Goal: Task Accomplishment & Management: Complete application form

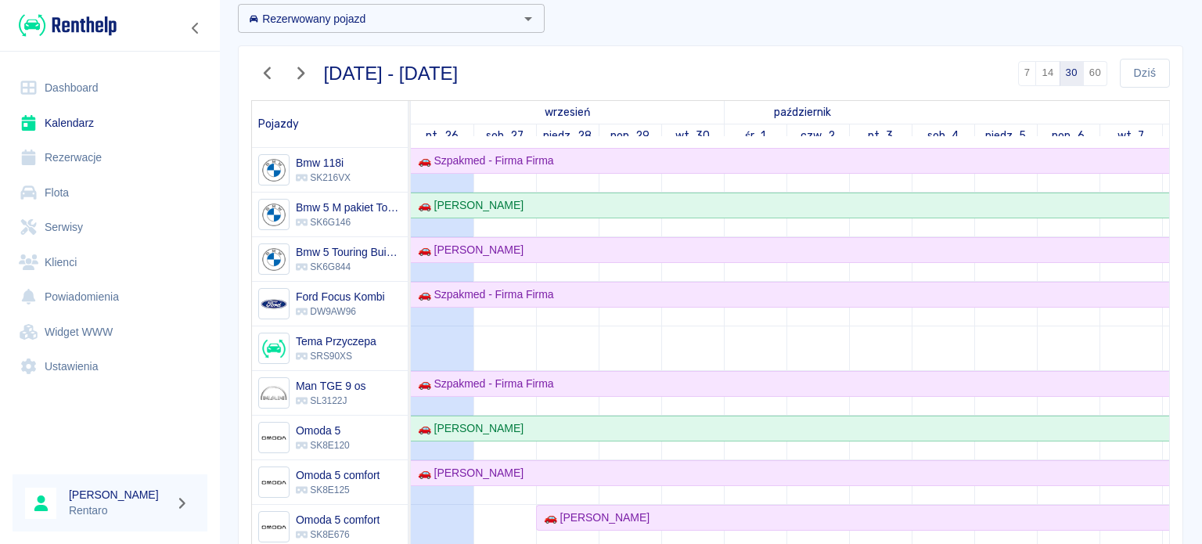
scroll to position [313, 0]
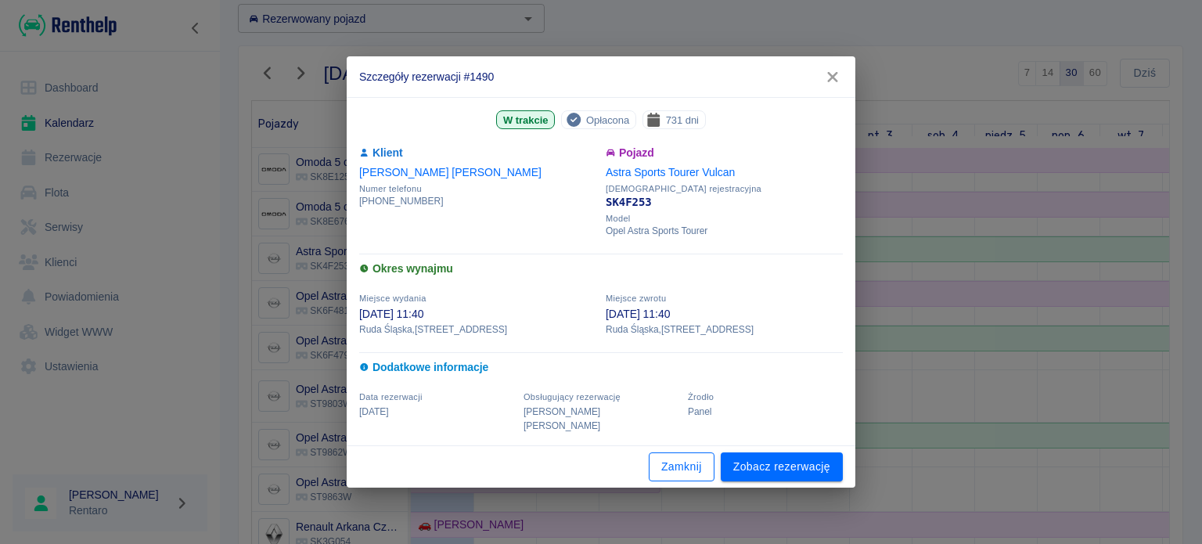
click at [671, 453] on button "Zamknij" at bounding box center [682, 466] width 66 height 29
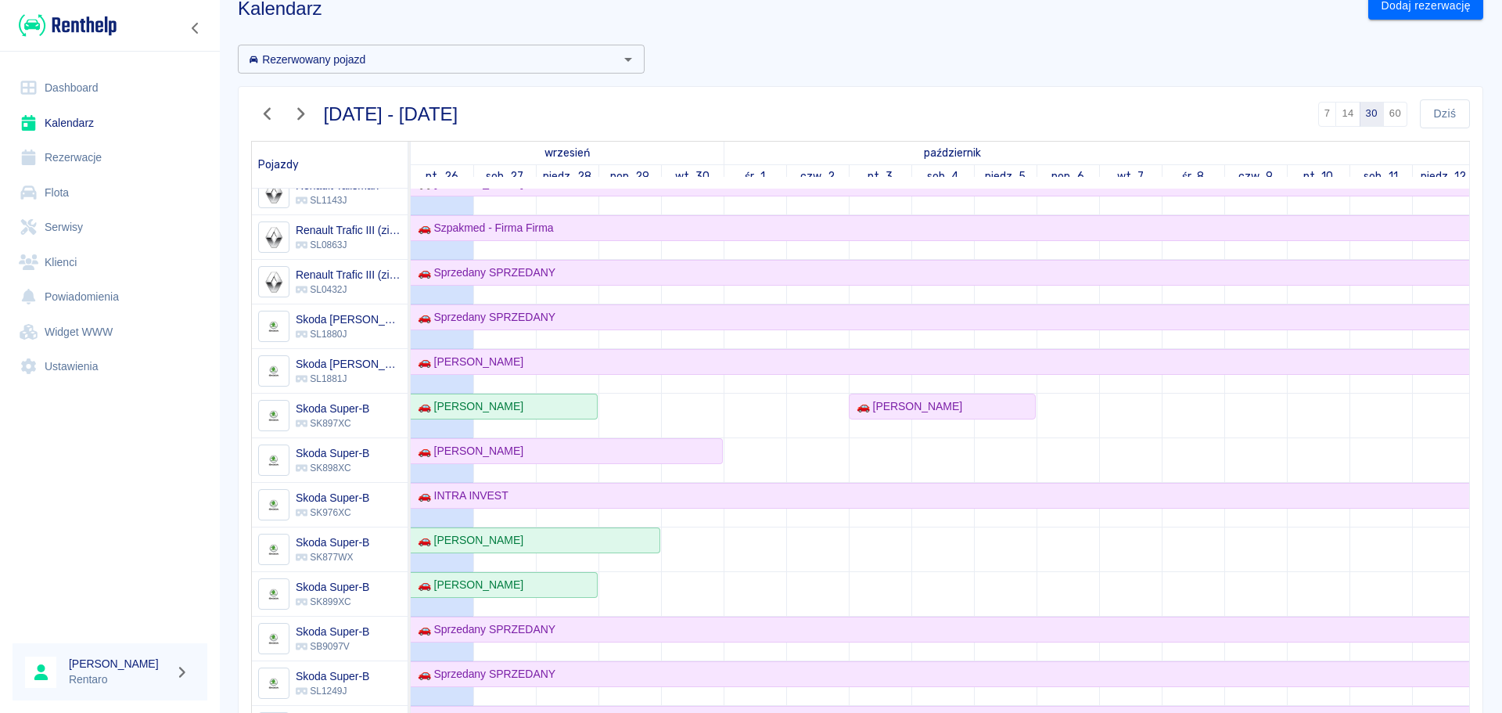
scroll to position [859, 0]
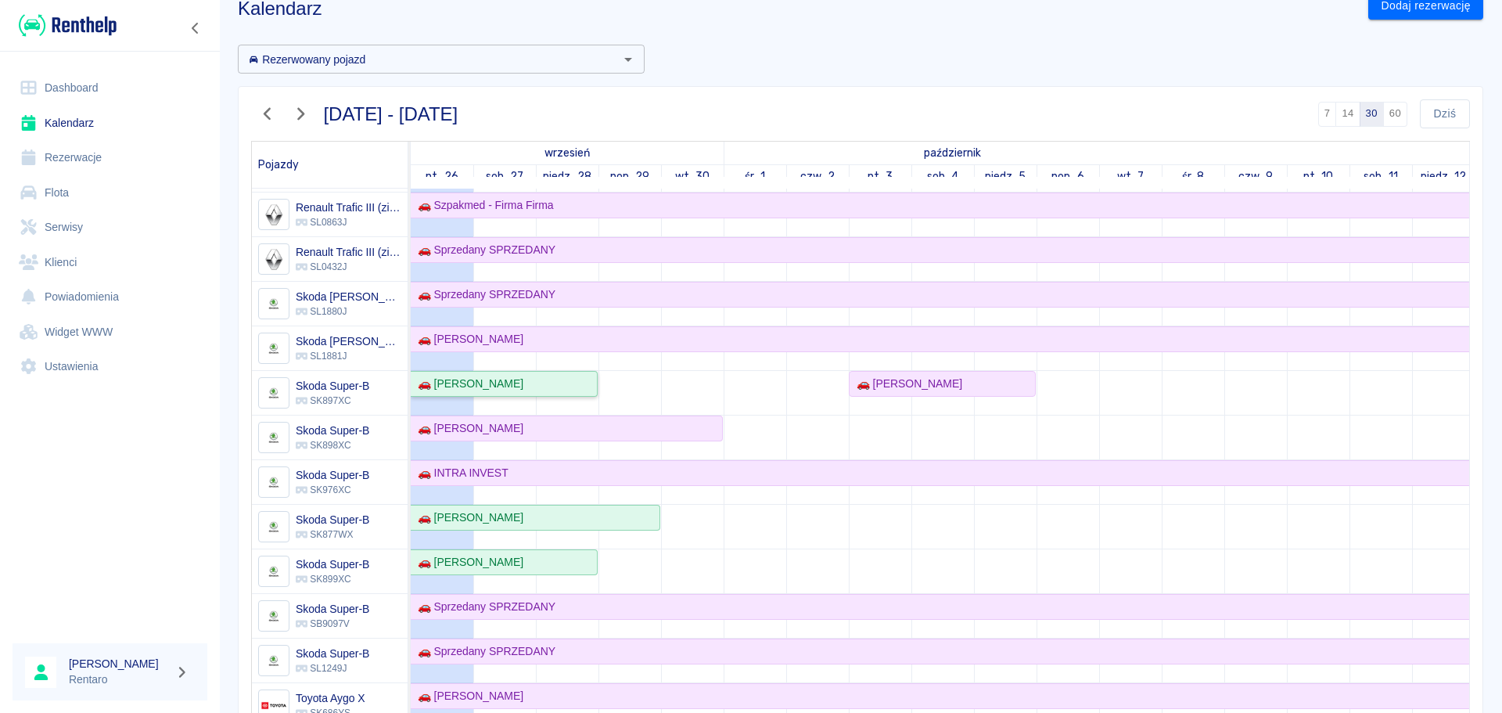
click at [524, 378] on div "🚗 [PERSON_NAME]" at bounding box center [468, 384] width 112 height 16
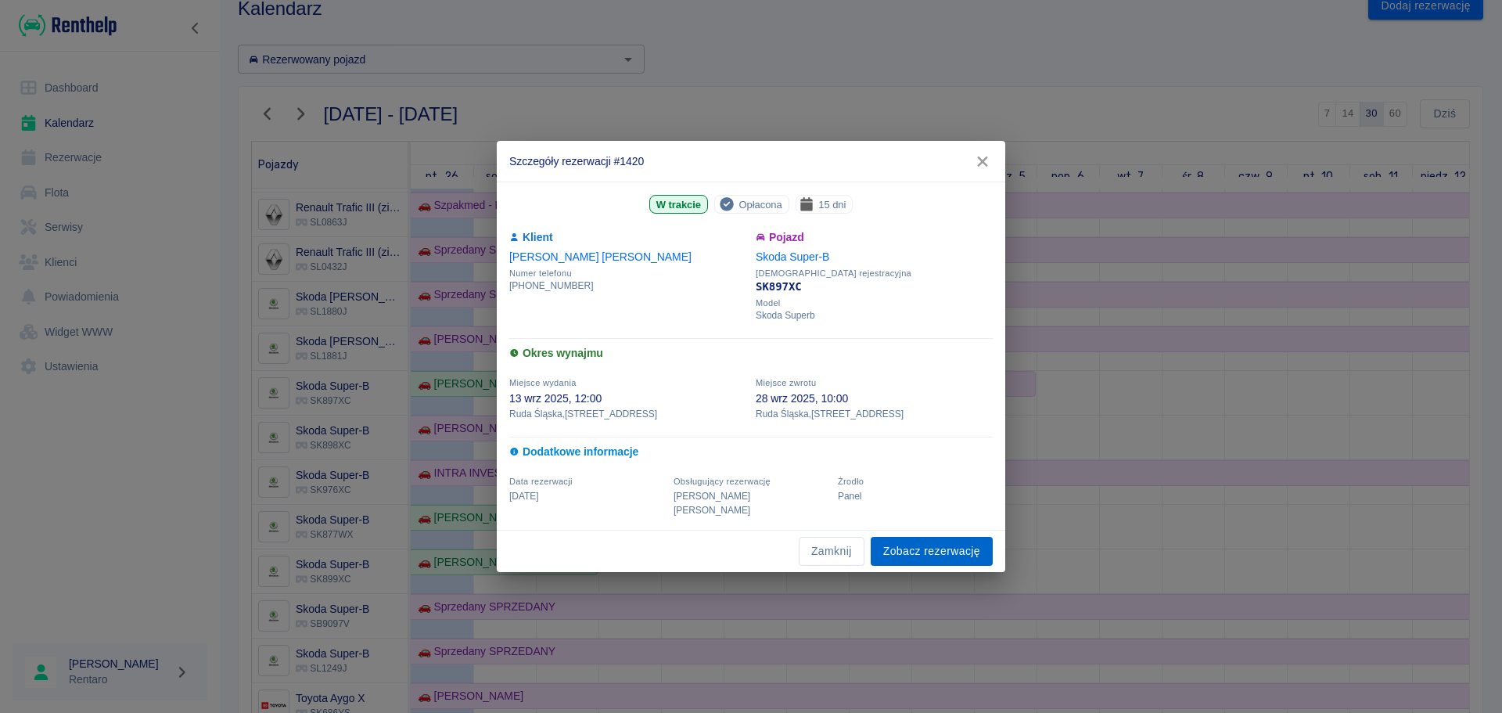
click at [894, 542] on link "Zobacz rezerwację" at bounding box center [932, 551] width 122 height 29
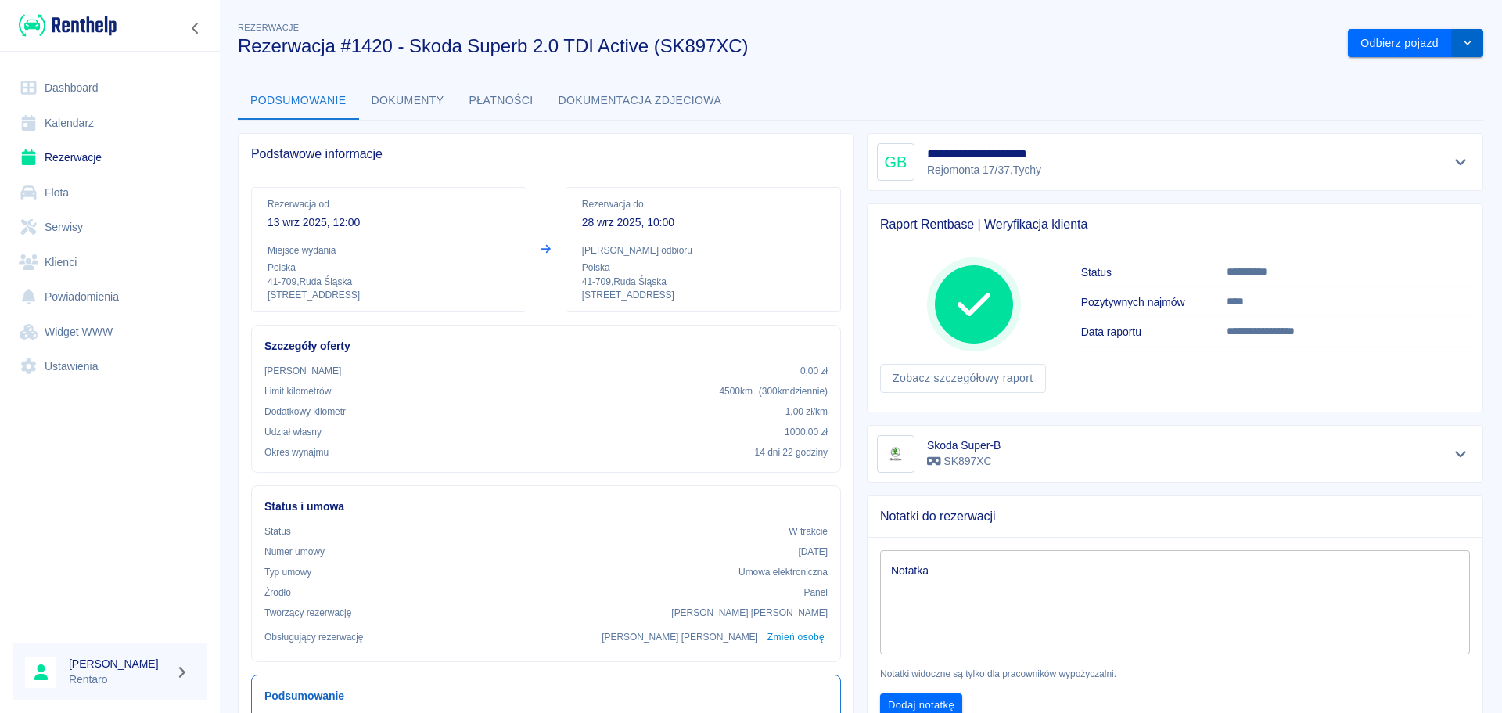
click at [1201, 40] on button "drop-down" at bounding box center [1467, 43] width 31 height 29
click at [1201, 65] on li "Przedłuż rezerwację" at bounding box center [1404, 76] width 123 height 26
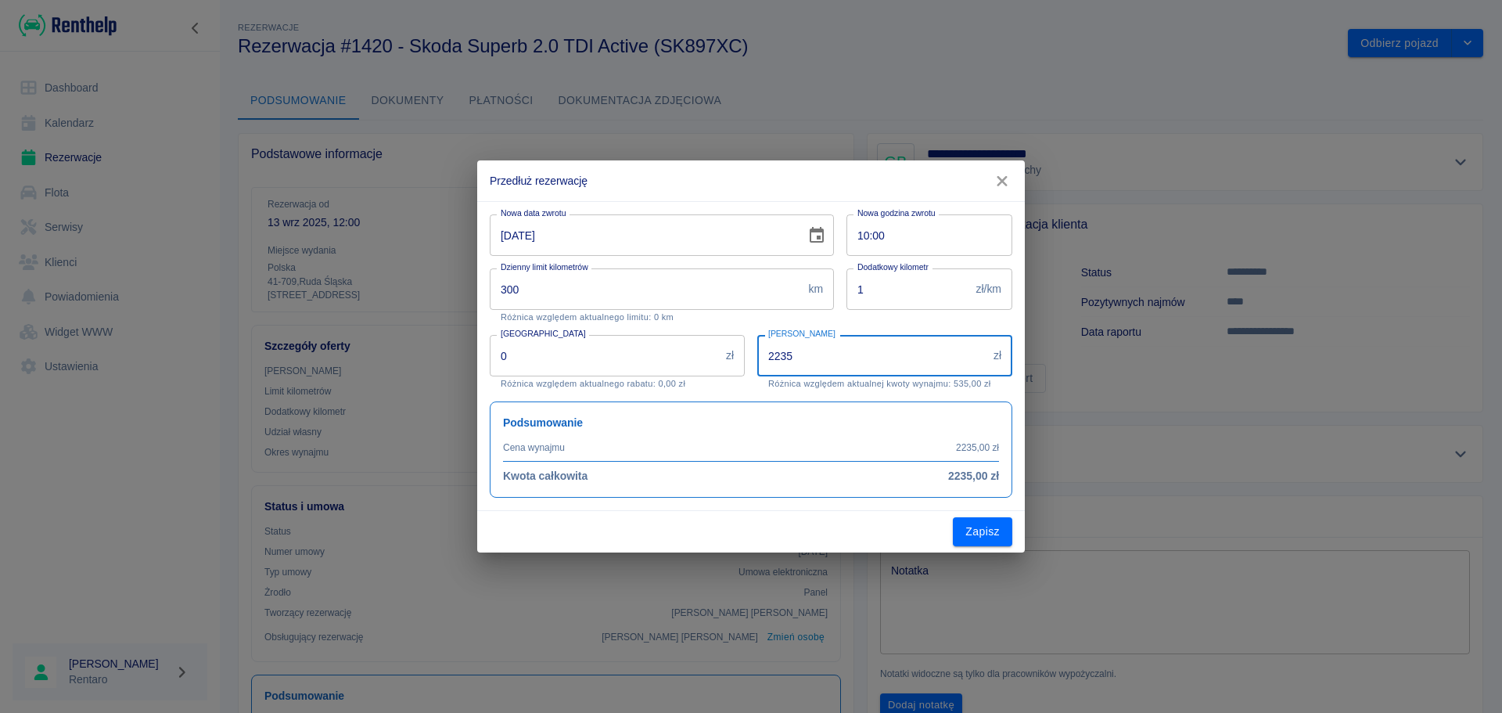
drag, startPoint x: 847, startPoint y: 360, endPoint x: 674, endPoint y: 351, distance: 173.2
click at [674, 351] on div "Nowa data zwrotu [DATE] Nowa data zwrotu Nowa godzina zwrotu 10:00 Nowa godzina…" at bounding box center [744, 350] width 535 height 296
type input "1"
click at [815, 230] on icon "Choose date, selected date is 28 wrz 2025" at bounding box center [817, 235] width 14 height 16
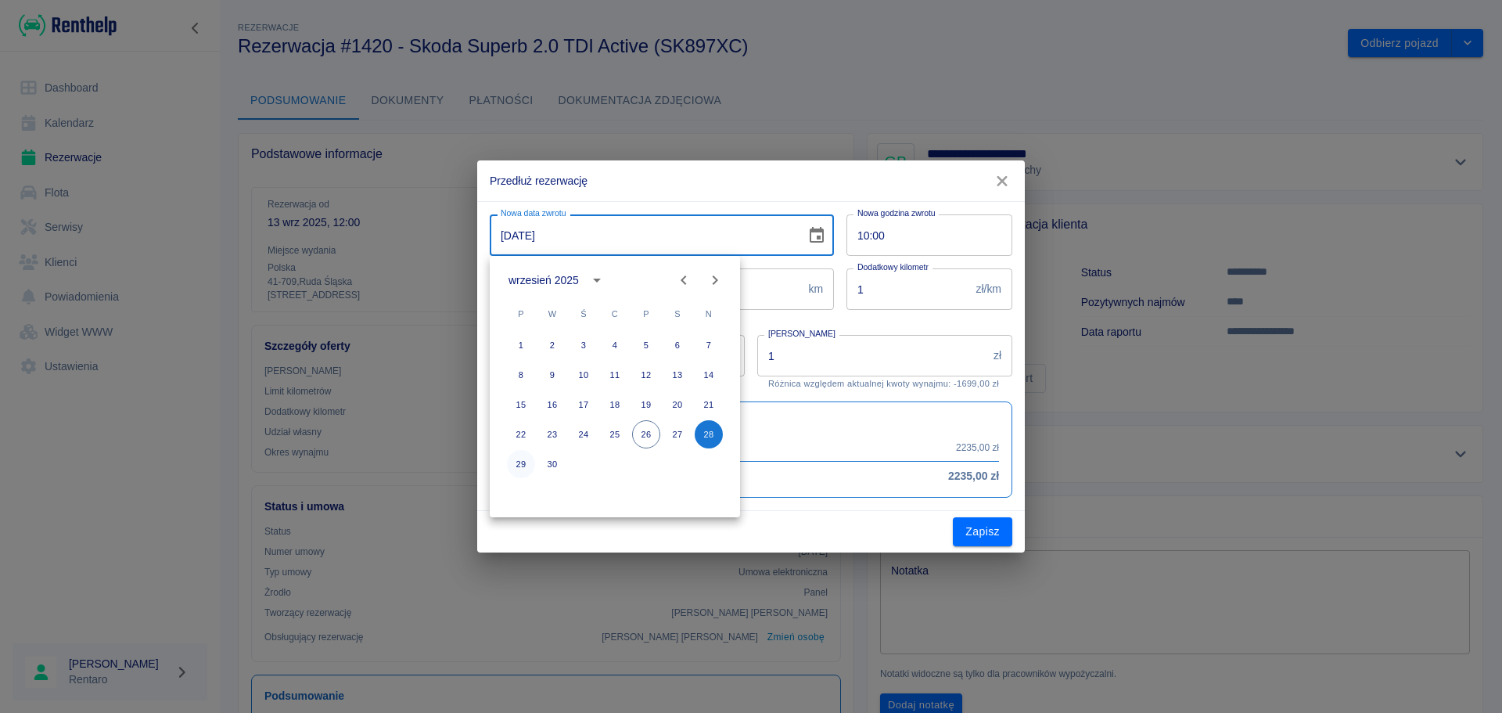
click at [522, 467] on button "29" at bounding box center [521, 464] width 28 height 28
type input "[DATE]"
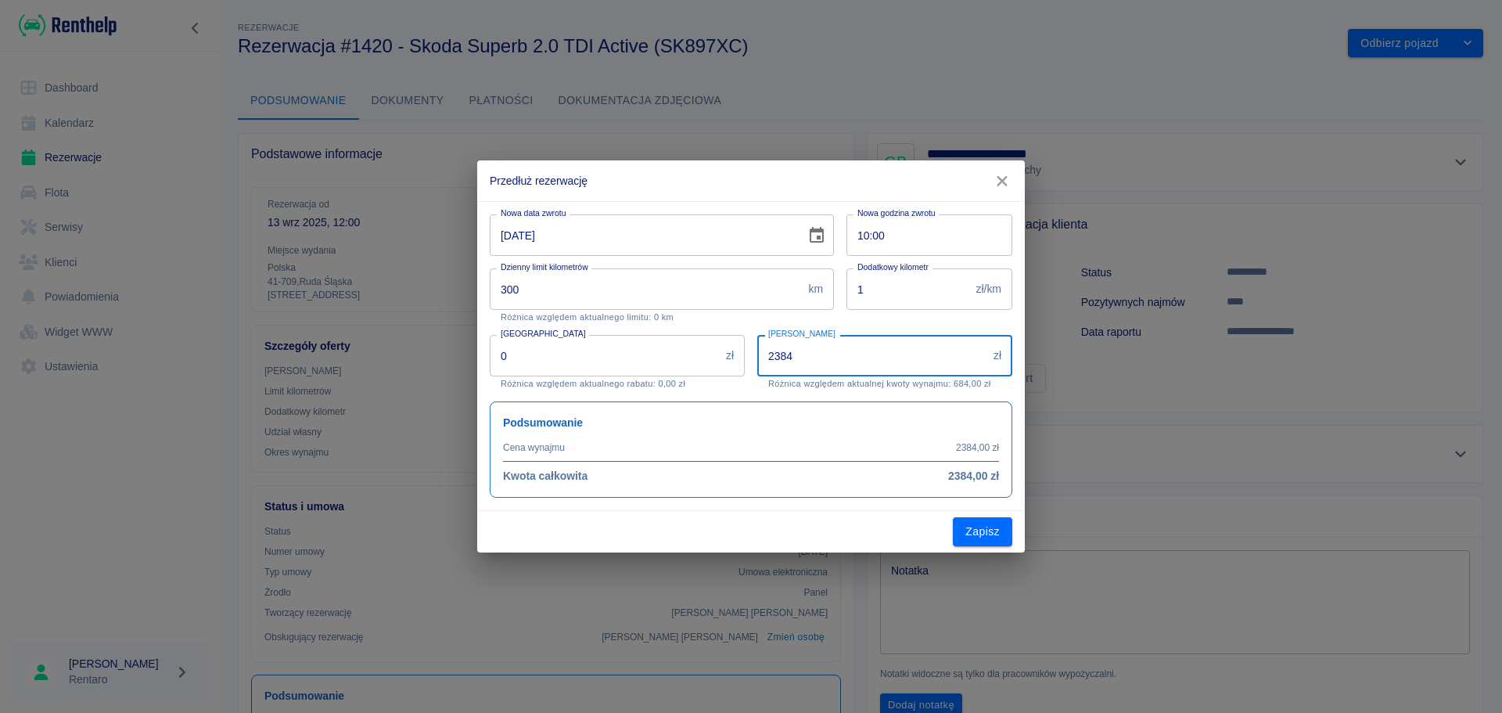
drag, startPoint x: 842, startPoint y: 353, endPoint x: 607, endPoint y: 346, distance: 234.9
click at [607, 346] on div "Nowa data zwrotu [DATE] Nowa data zwrotu Nowa godzina zwrotu 10:00 Nowa godzina…" at bounding box center [744, 350] width 535 height 296
type input "1"
click at [980, 520] on button "Zapisz" at bounding box center [982, 531] width 59 height 29
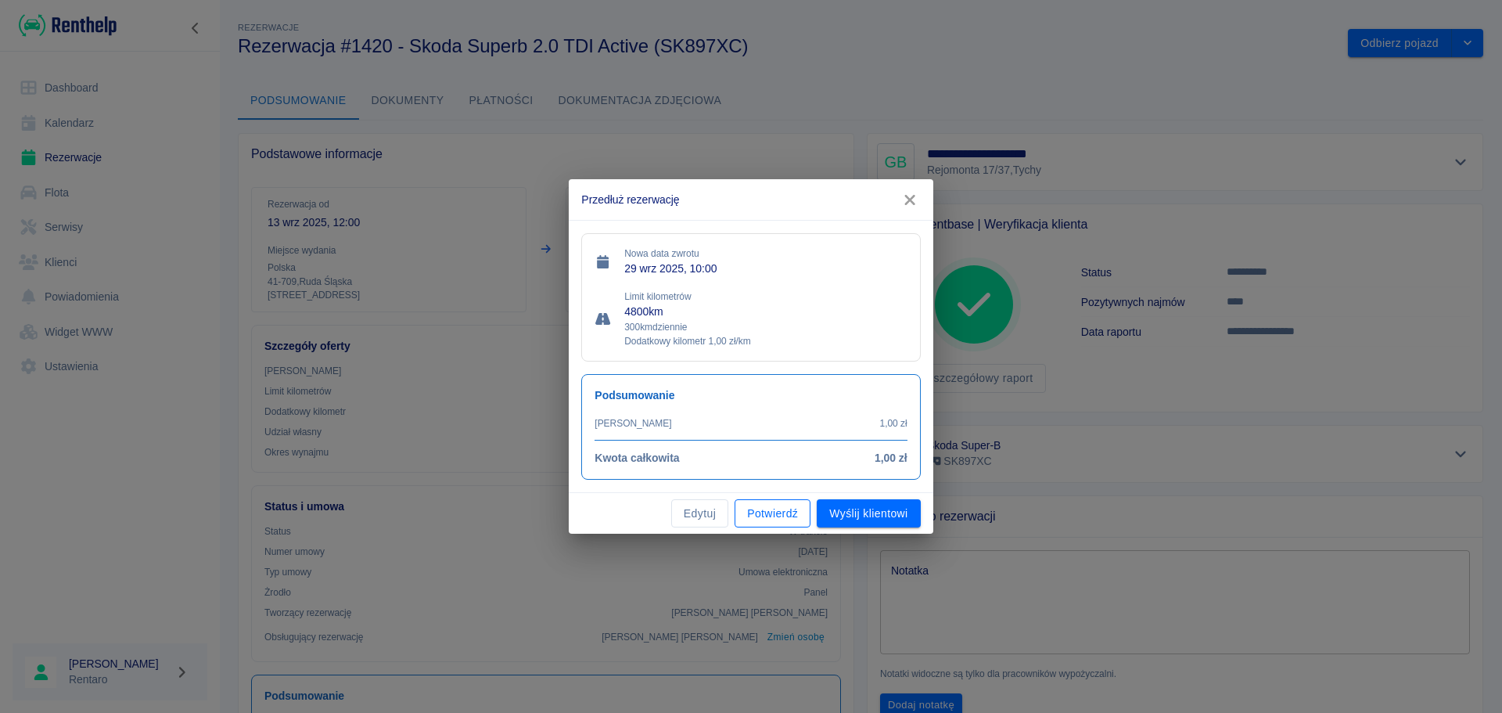
click at [761, 516] on button "Potwierdź" at bounding box center [773, 513] width 76 height 29
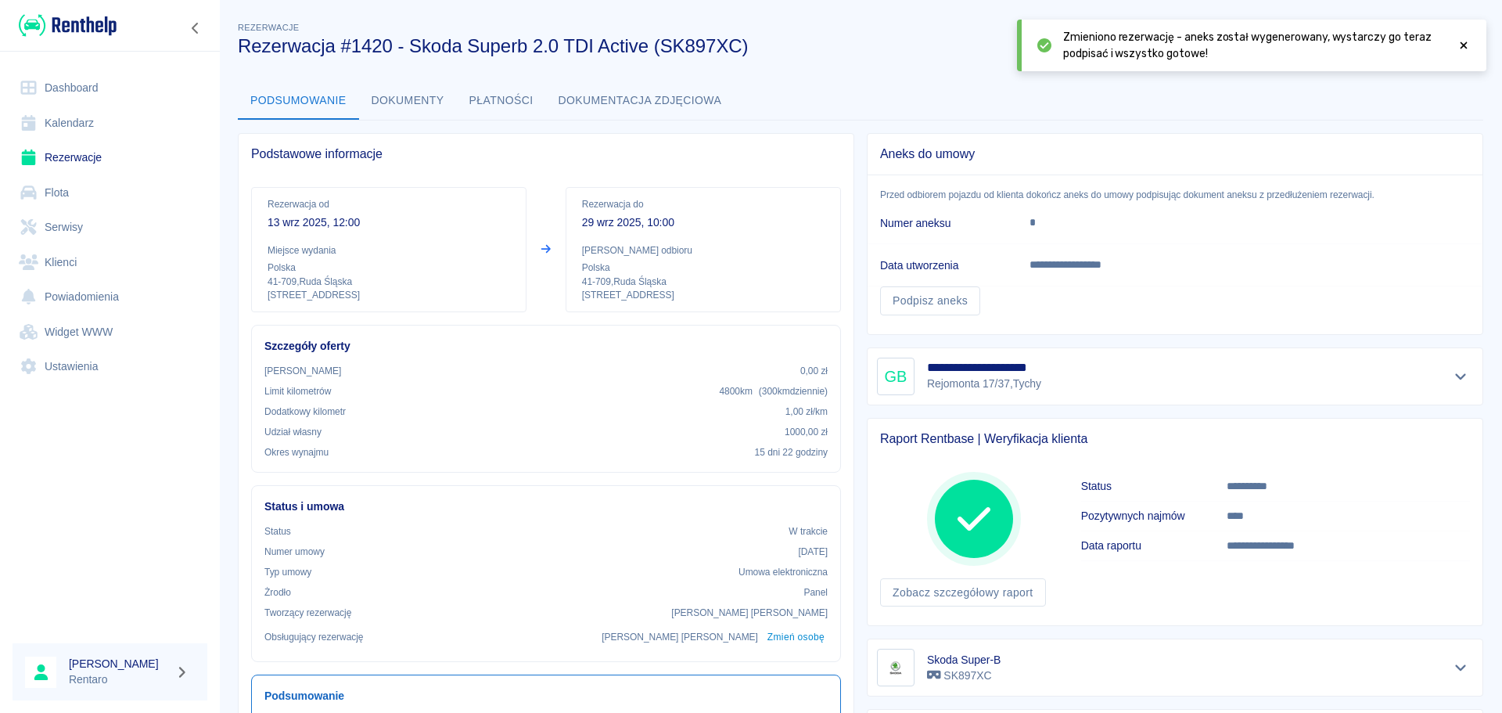
click at [1201, 49] on div "Zmieniono rezerwację - aneks został wygenerowany, wystarczy go teraz podpisać i…" at bounding box center [1252, 46] width 470 height 52
click at [1201, 46] on icon at bounding box center [1464, 45] width 7 height 7
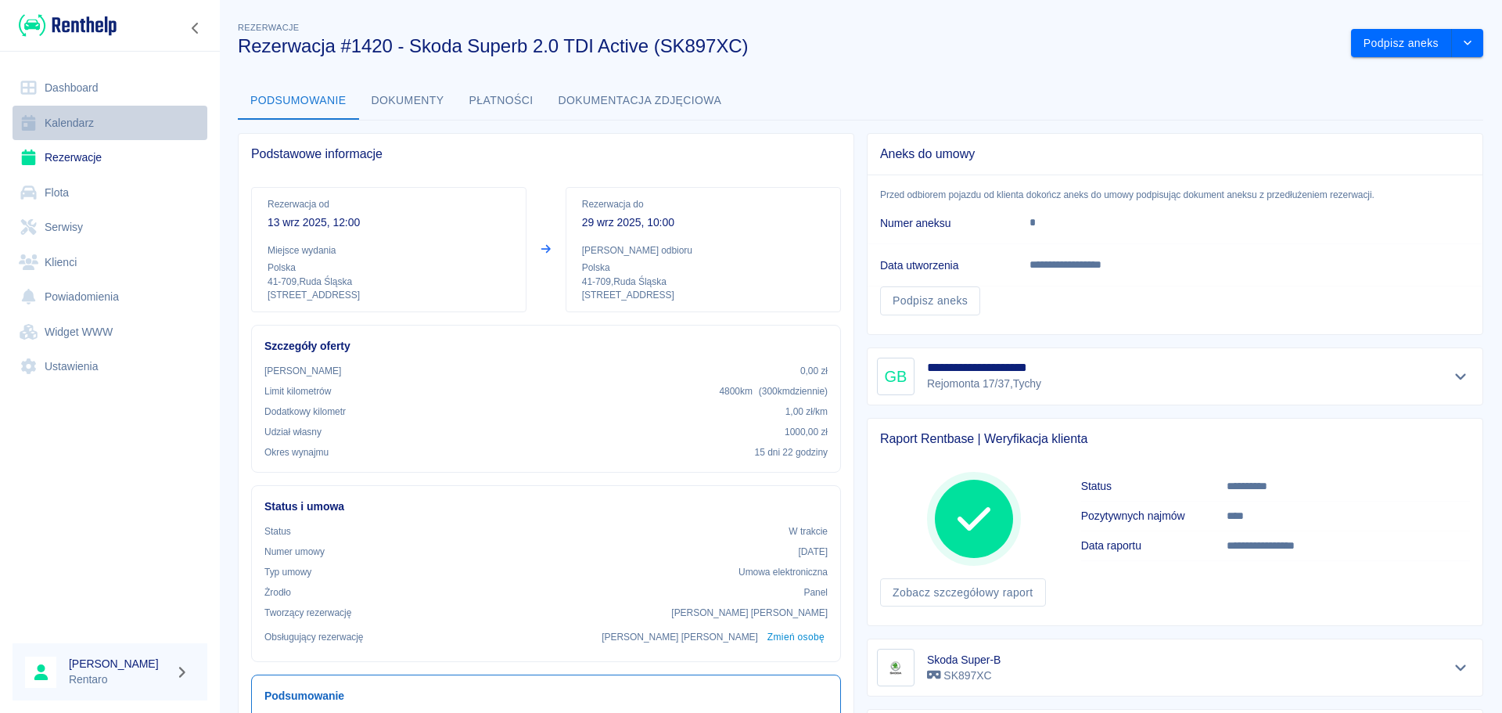
click at [103, 123] on link "Kalendarz" at bounding box center [110, 123] width 195 height 35
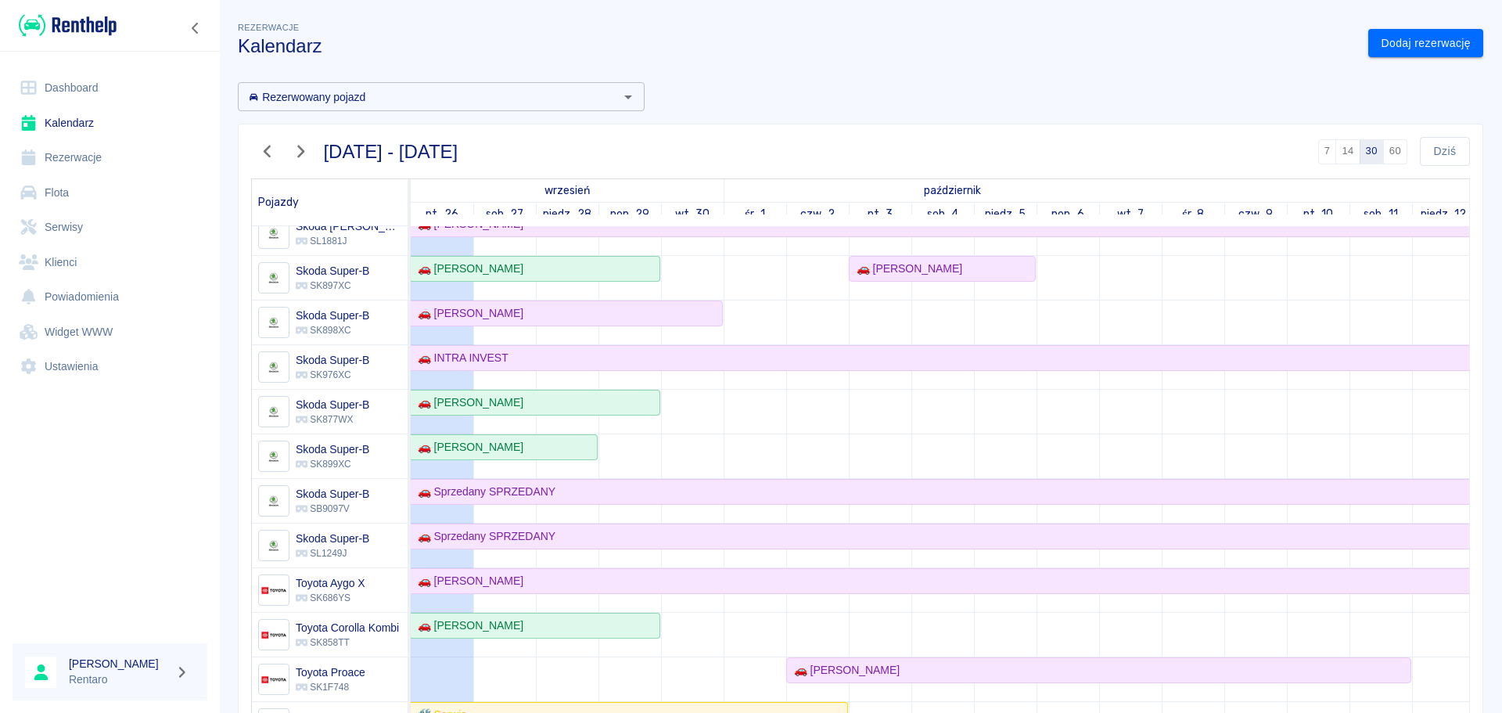
scroll to position [1096, 0]
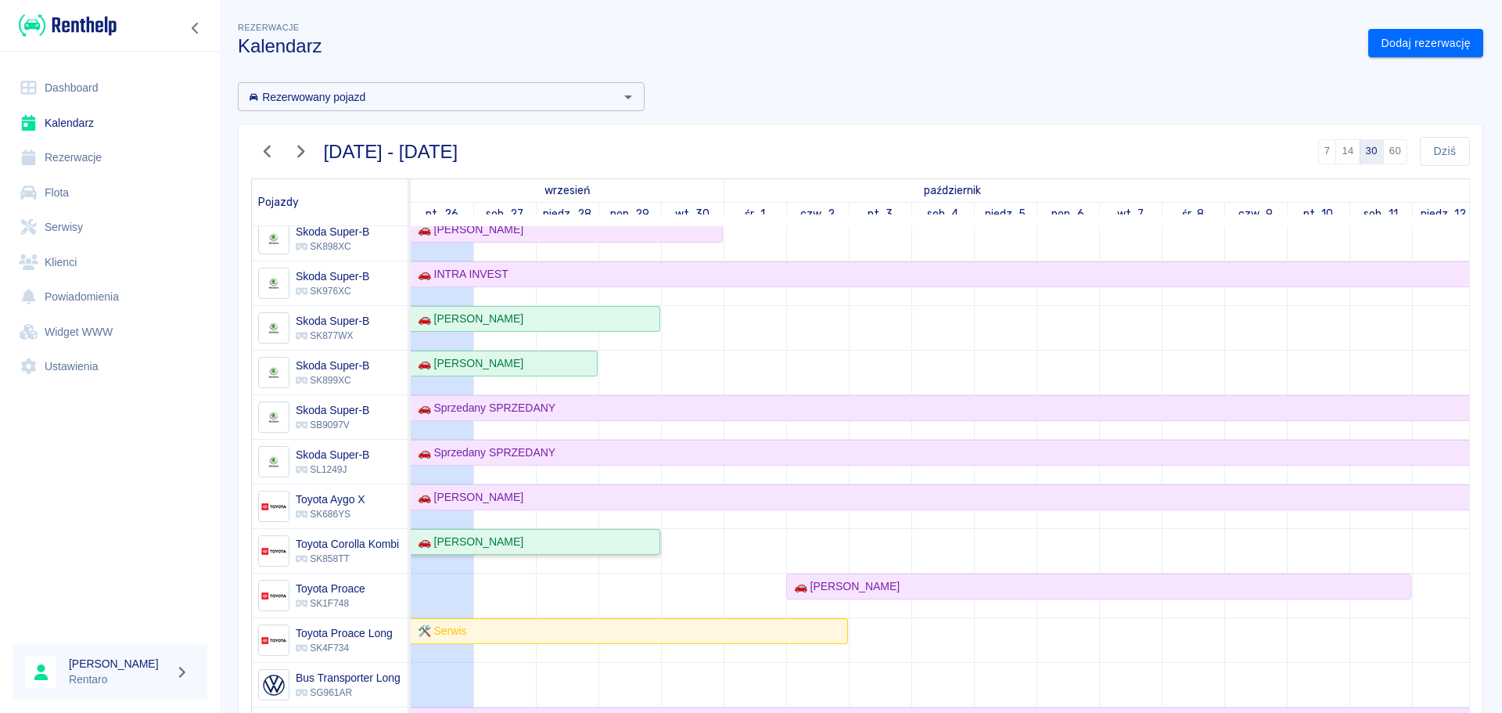
click at [504, 543] on div "🚗 [PERSON_NAME]" at bounding box center [468, 542] width 112 height 16
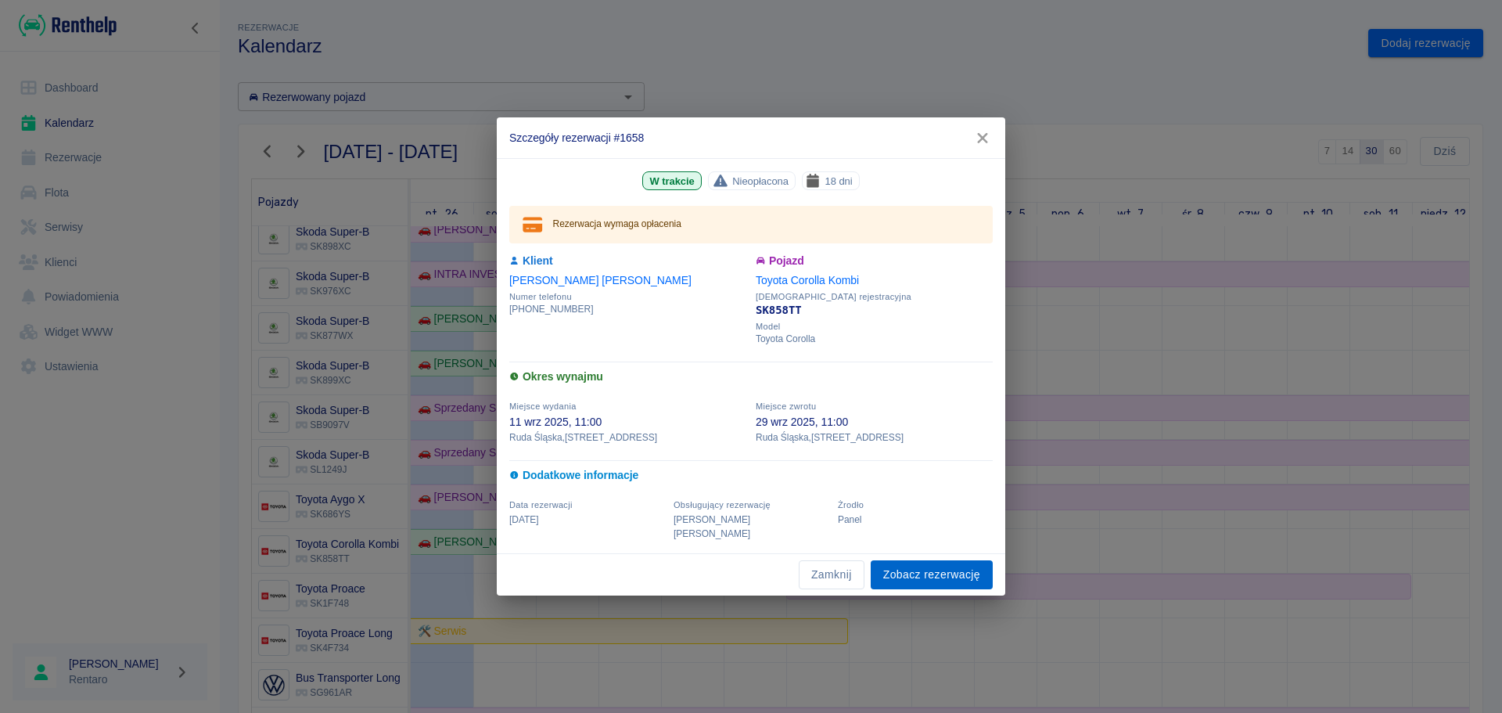
click at [935, 543] on link "Zobacz rezerwację" at bounding box center [932, 574] width 122 height 29
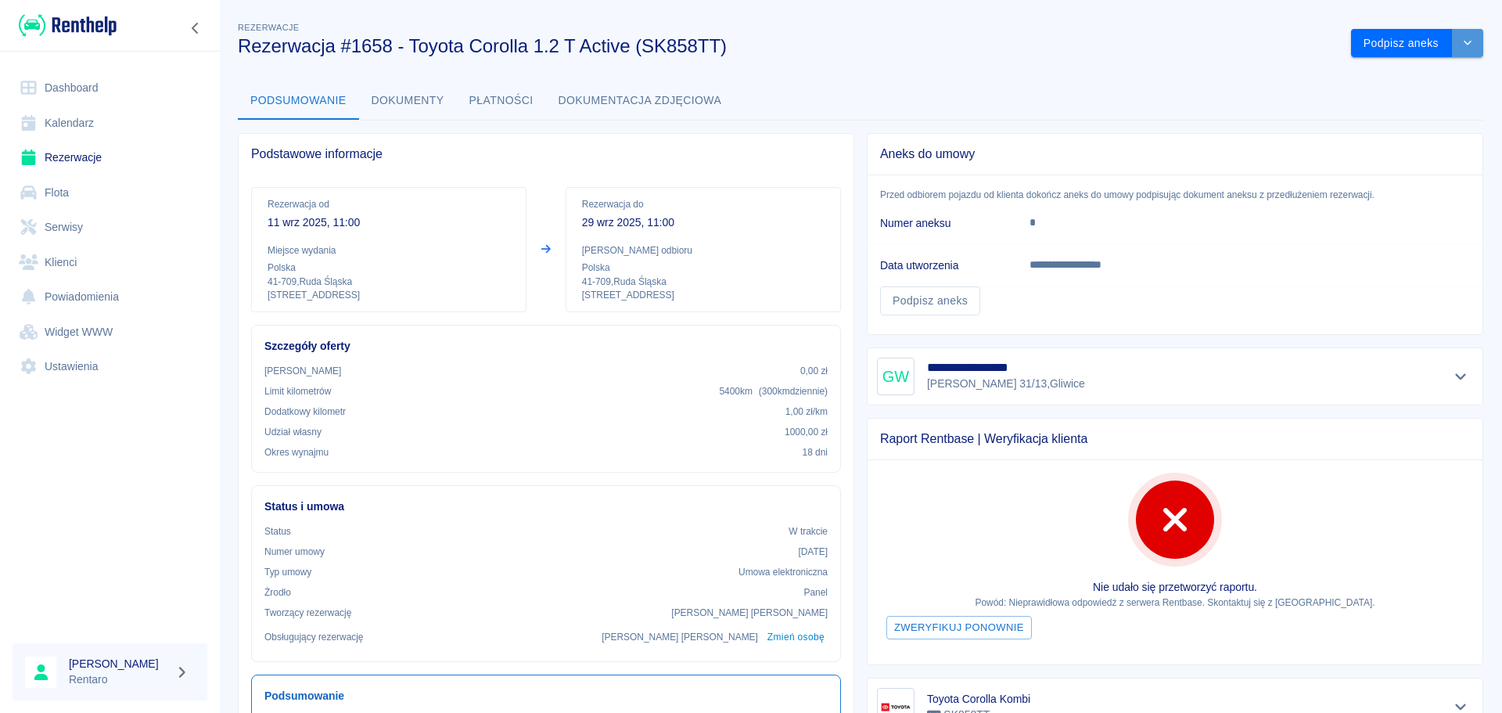
click at [1201, 46] on icon "drop-down" at bounding box center [1468, 43] width 13 height 10
click at [1201, 61] on div "**********" at bounding box center [860, 504] width 1283 height 996
click at [1201, 48] on icon "drop-down" at bounding box center [1468, 43] width 13 height 10
click at [1201, 87] on div "Podsumowanie Dokumenty Płatności Dokumentacja zdjęciowa" at bounding box center [861, 101] width 1246 height 38
click at [88, 121] on link "Kalendarz" at bounding box center [110, 123] width 195 height 35
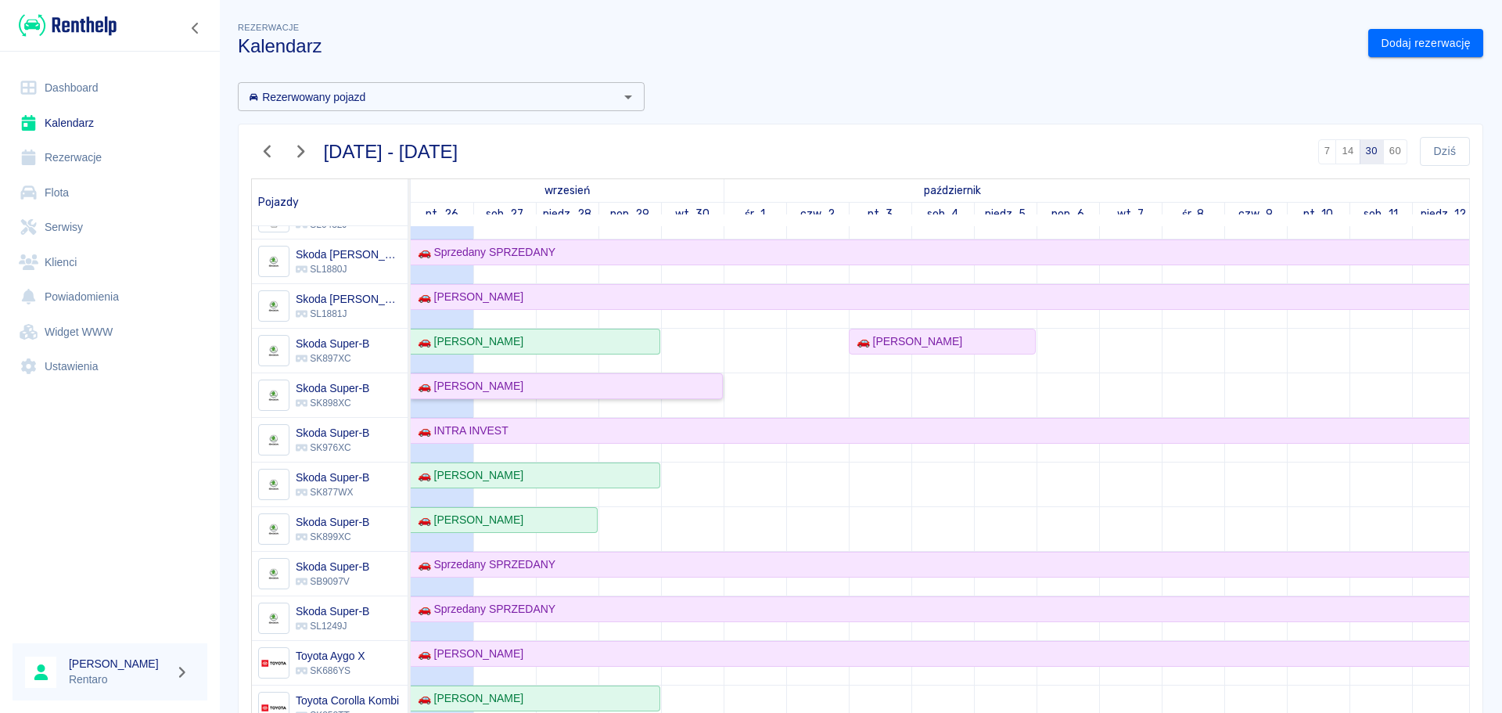
click at [509, 395] on link "🚗 [PERSON_NAME]" at bounding box center [567, 386] width 312 height 26
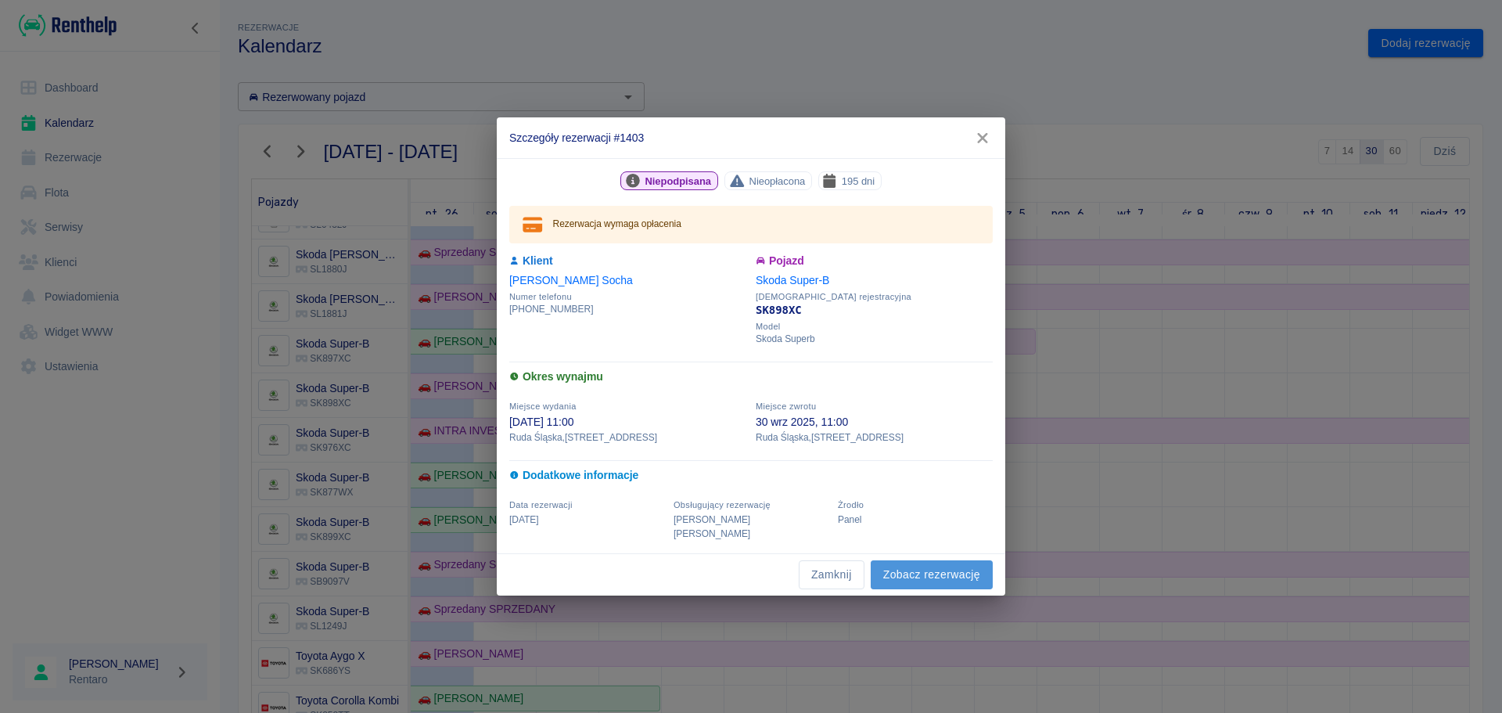
drag, startPoint x: 897, startPoint y: 567, endPoint x: 905, endPoint y: 565, distance: 8.7
click at [897, 543] on link "Zobacz rezerwację" at bounding box center [932, 574] width 122 height 29
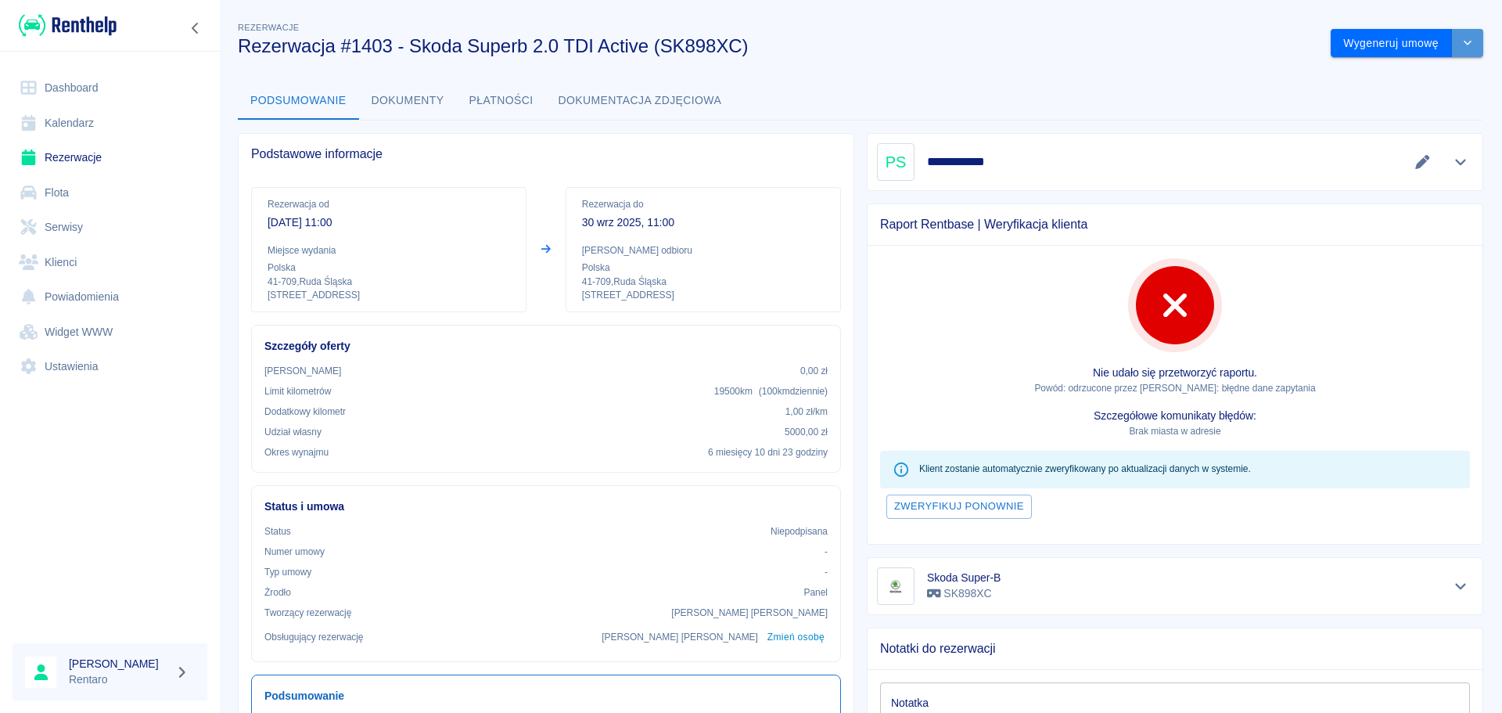
click at [1201, 42] on icon "drop-down" at bounding box center [1468, 43] width 13 height 10
click at [1201, 70] on li "Modyfikuj rezerwację" at bounding box center [1396, 76] width 127 height 26
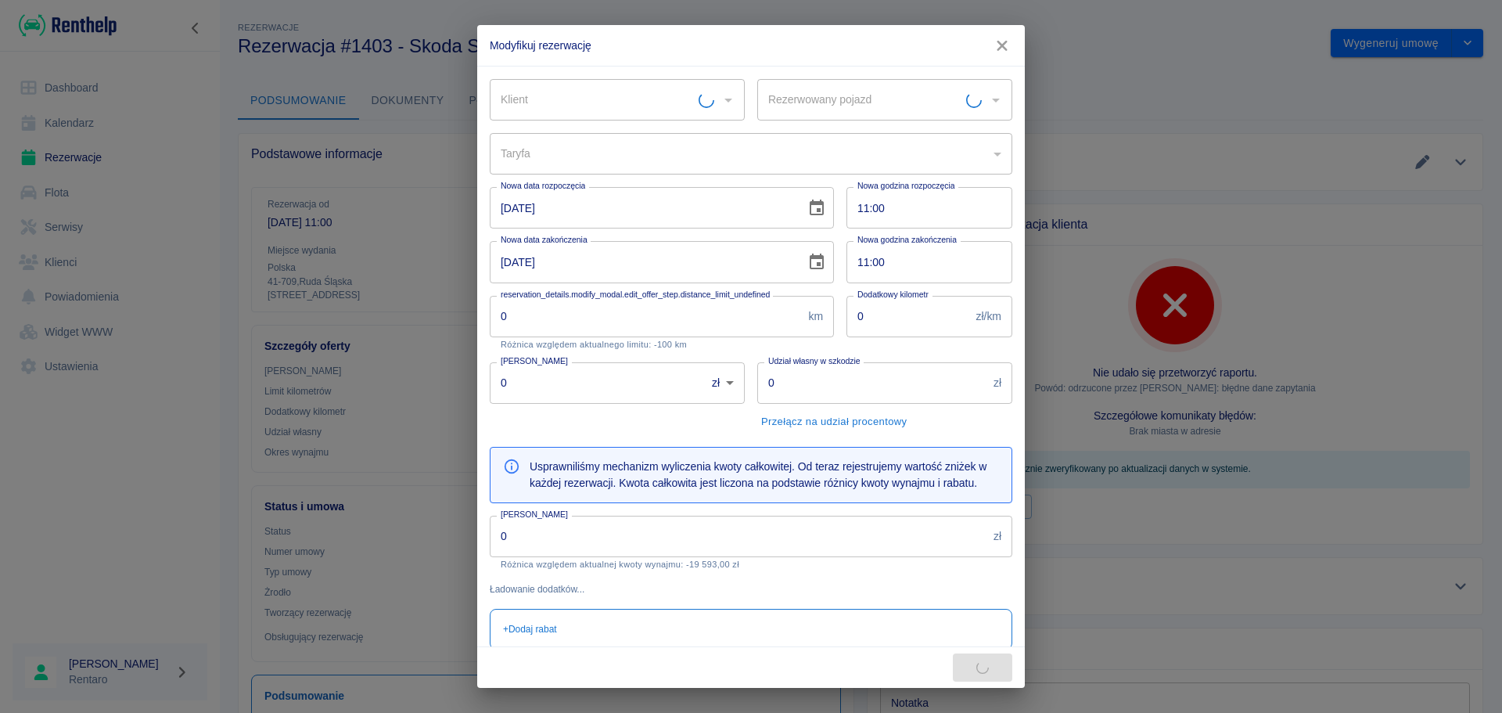
type input "Skoda Super-B - SK898XC"
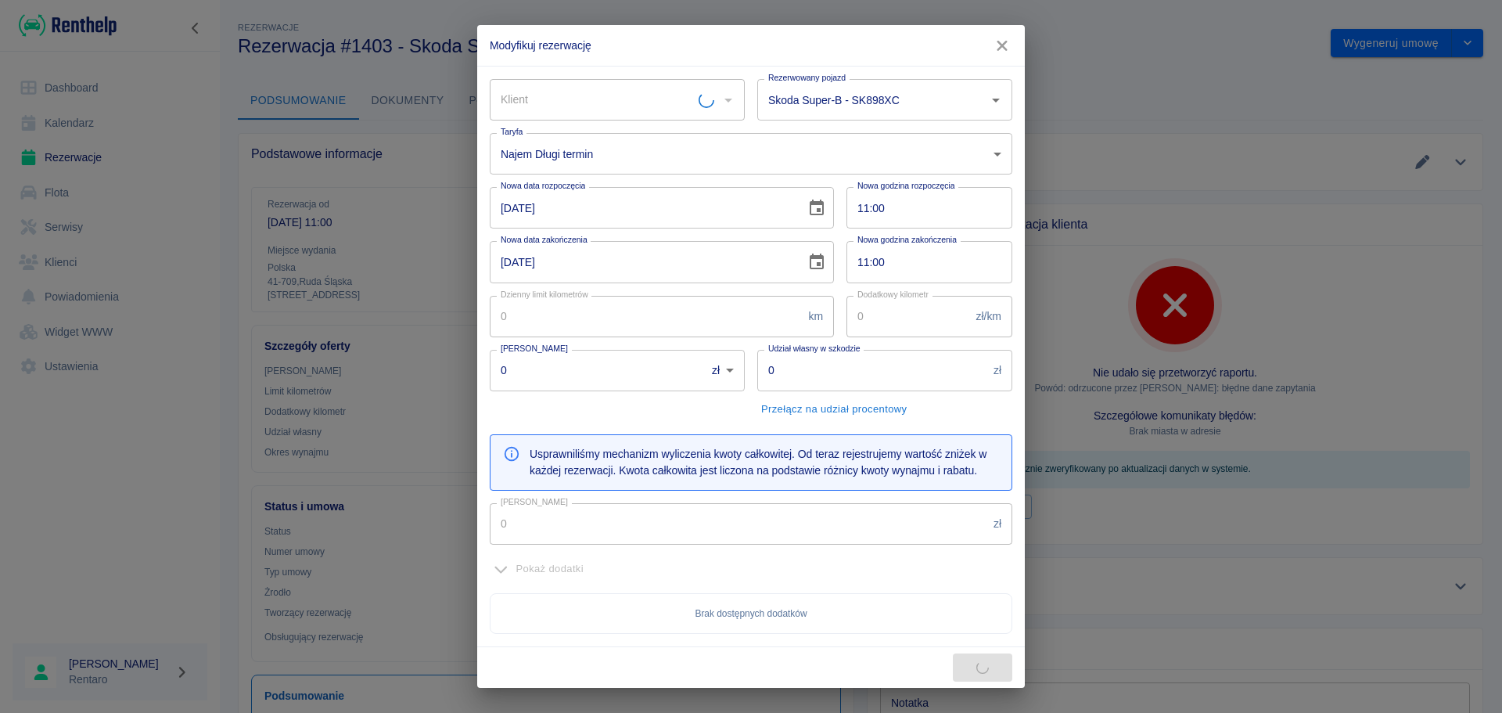
type input "100"
type input "1"
type input "5000"
type input "19593"
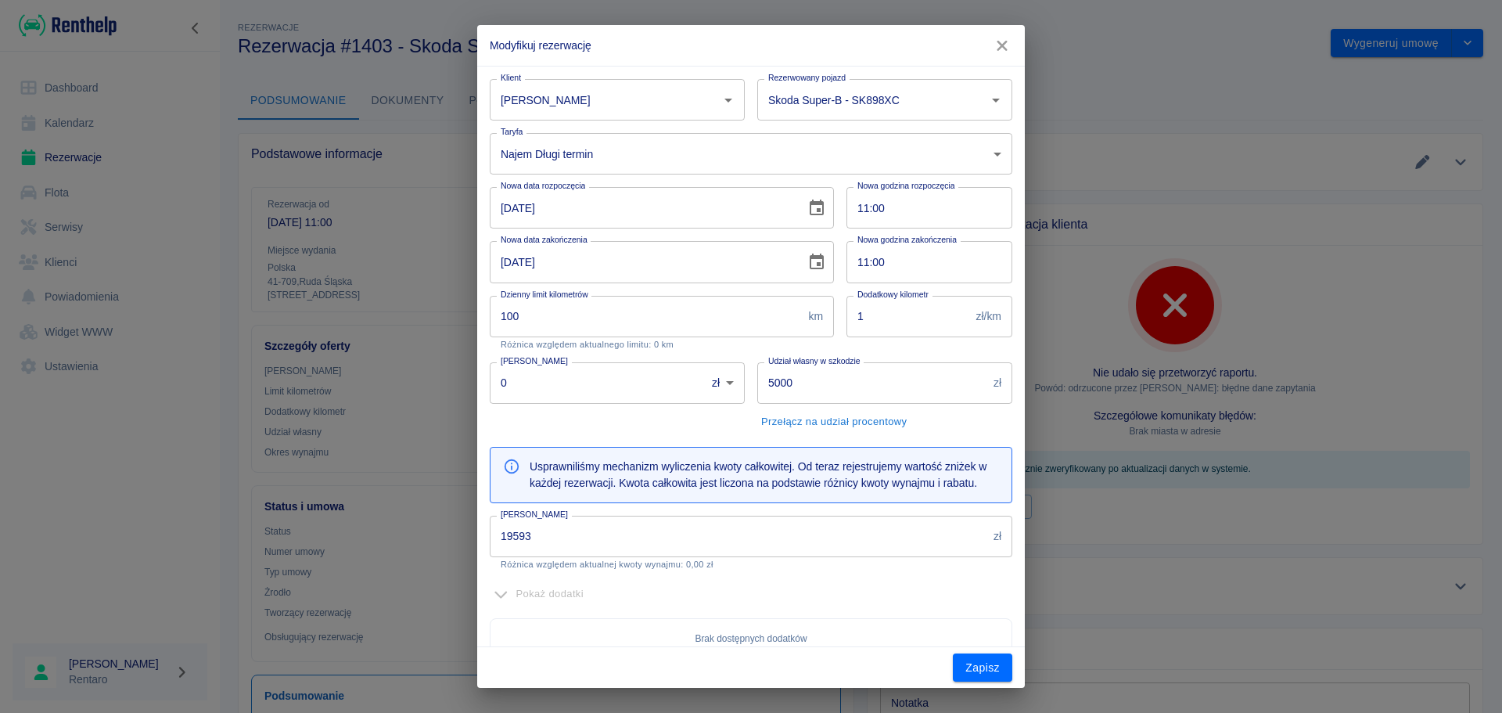
type input "[PERSON_NAME]"
click at [808, 267] on icon "Choose date, selected date is 30 wrz 2025" at bounding box center [817, 262] width 19 height 19
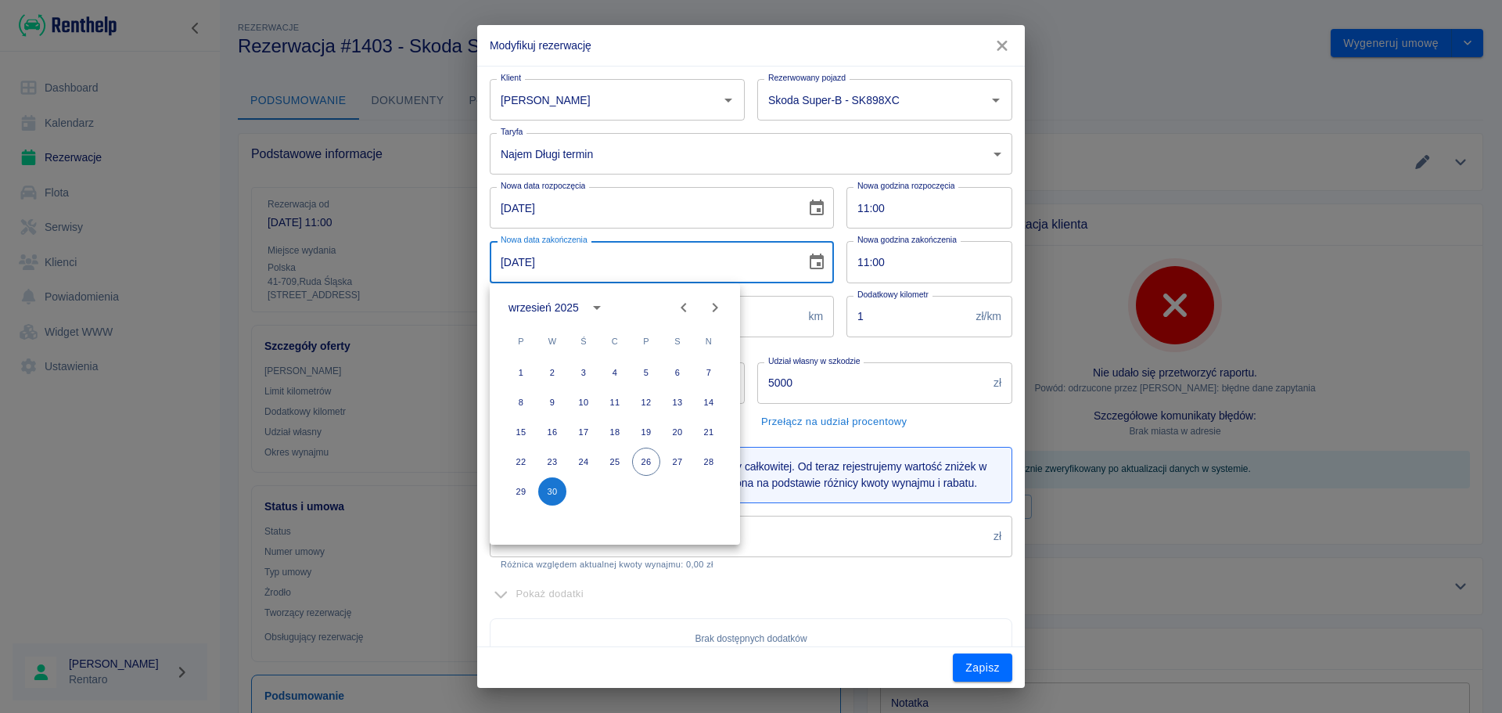
click at [712, 300] on icon "Next month" at bounding box center [715, 307] width 19 height 19
click at [713, 300] on icon "Next month" at bounding box center [715, 307] width 19 height 19
click at [708, 484] on button "30" at bounding box center [709, 491] width 28 height 28
type input "[DATE]"
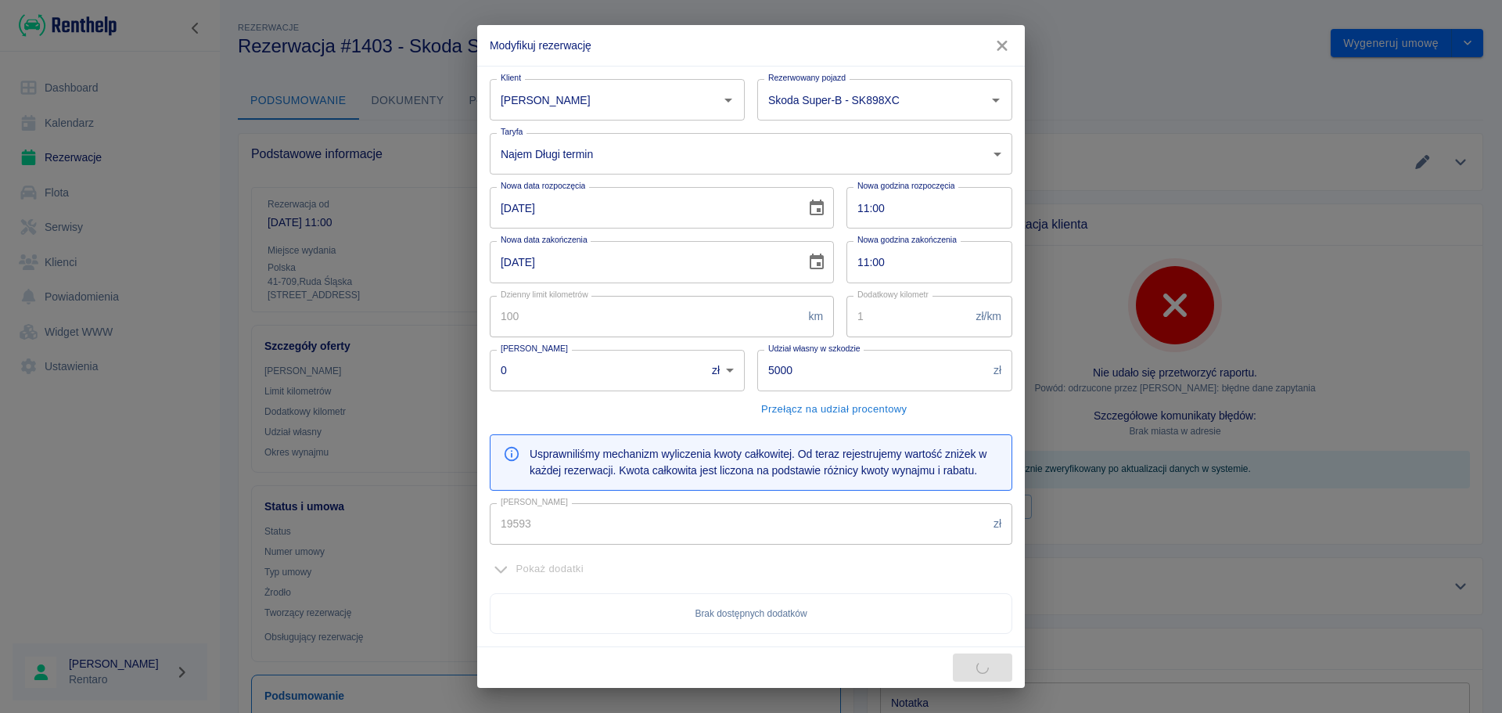
type input "25191"
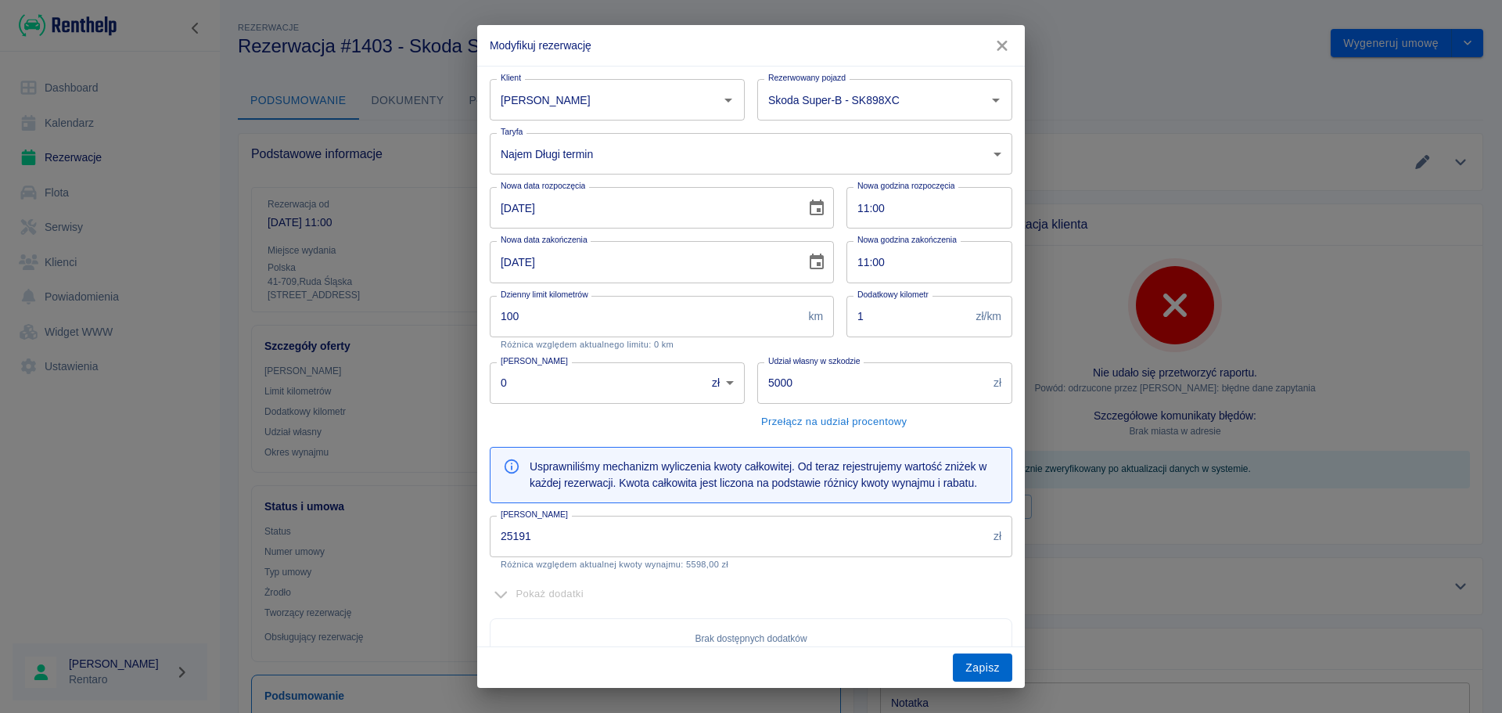
click at [977, 543] on button "Zapisz" at bounding box center [982, 667] width 59 height 29
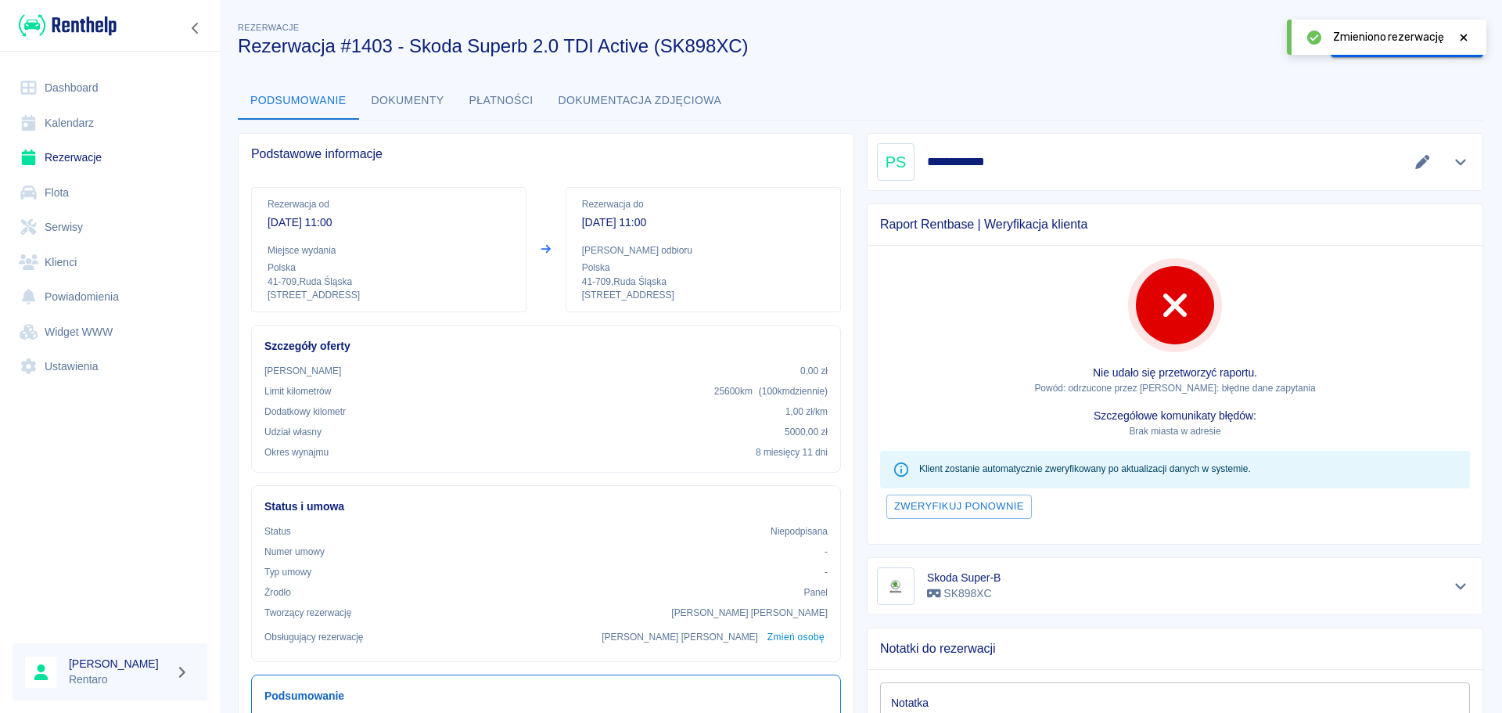
click at [104, 125] on link "Kalendarz" at bounding box center [110, 123] width 195 height 35
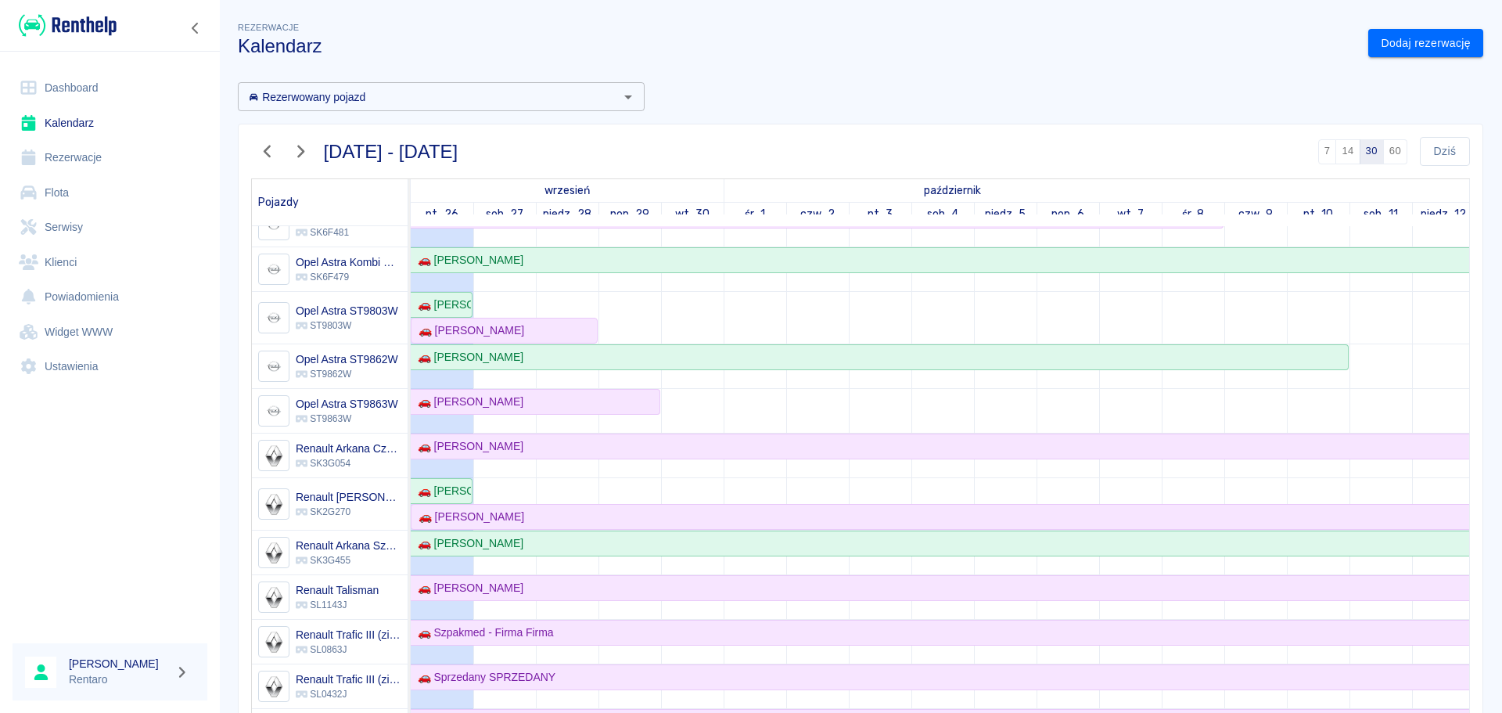
scroll to position [624, 0]
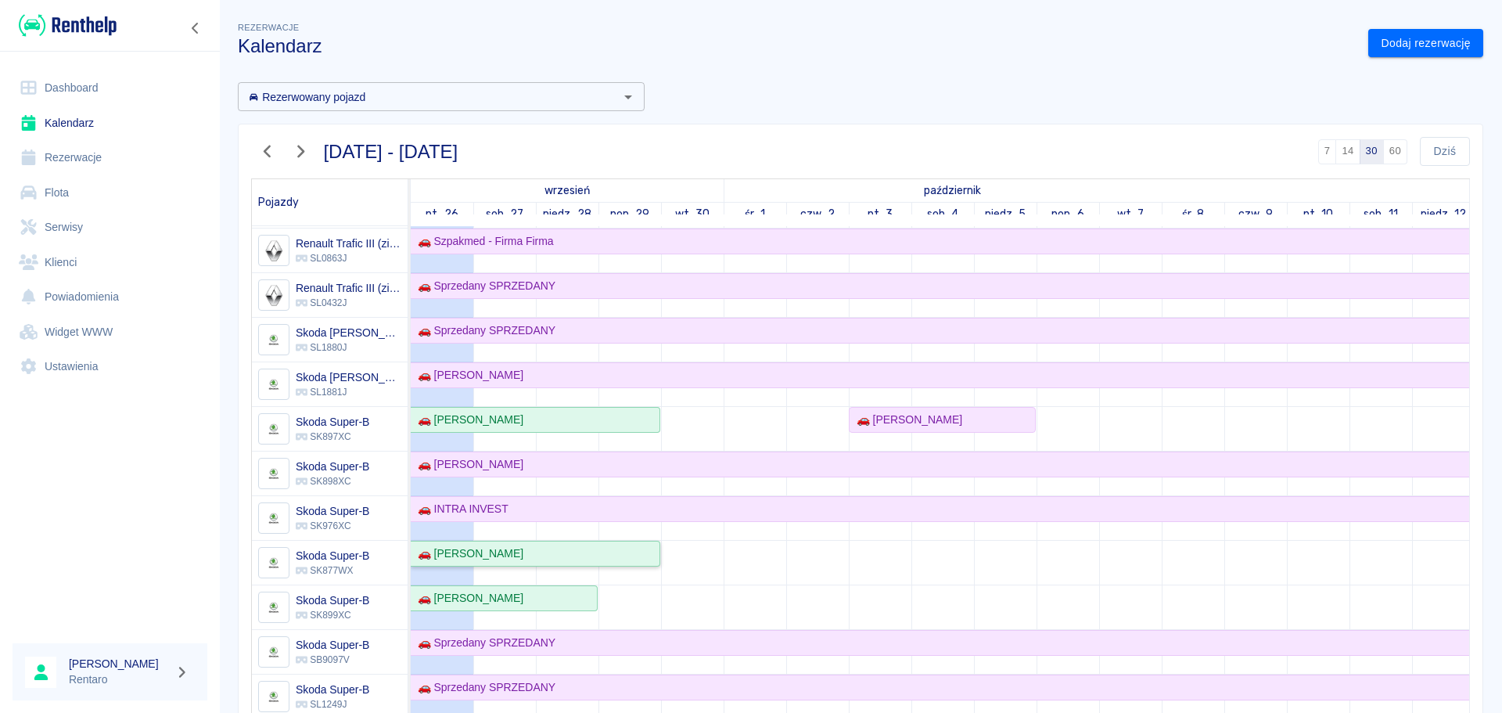
click at [604, 543] on div "🚗 [PERSON_NAME]" at bounding box center [535, 553] width 247 height 16
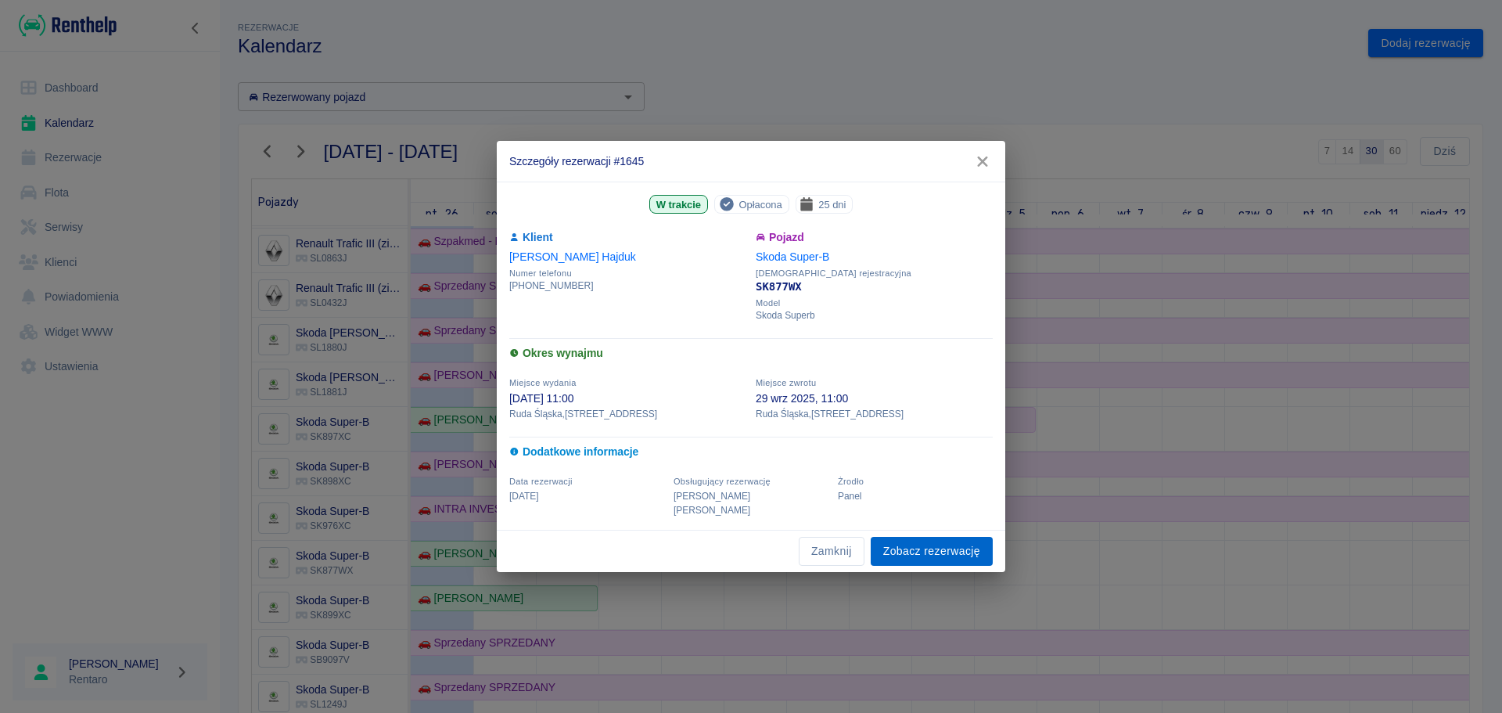
click at [965, 541] on link "Zobacz rezerwację" at bounding box center [932, 551] width 122 height 29
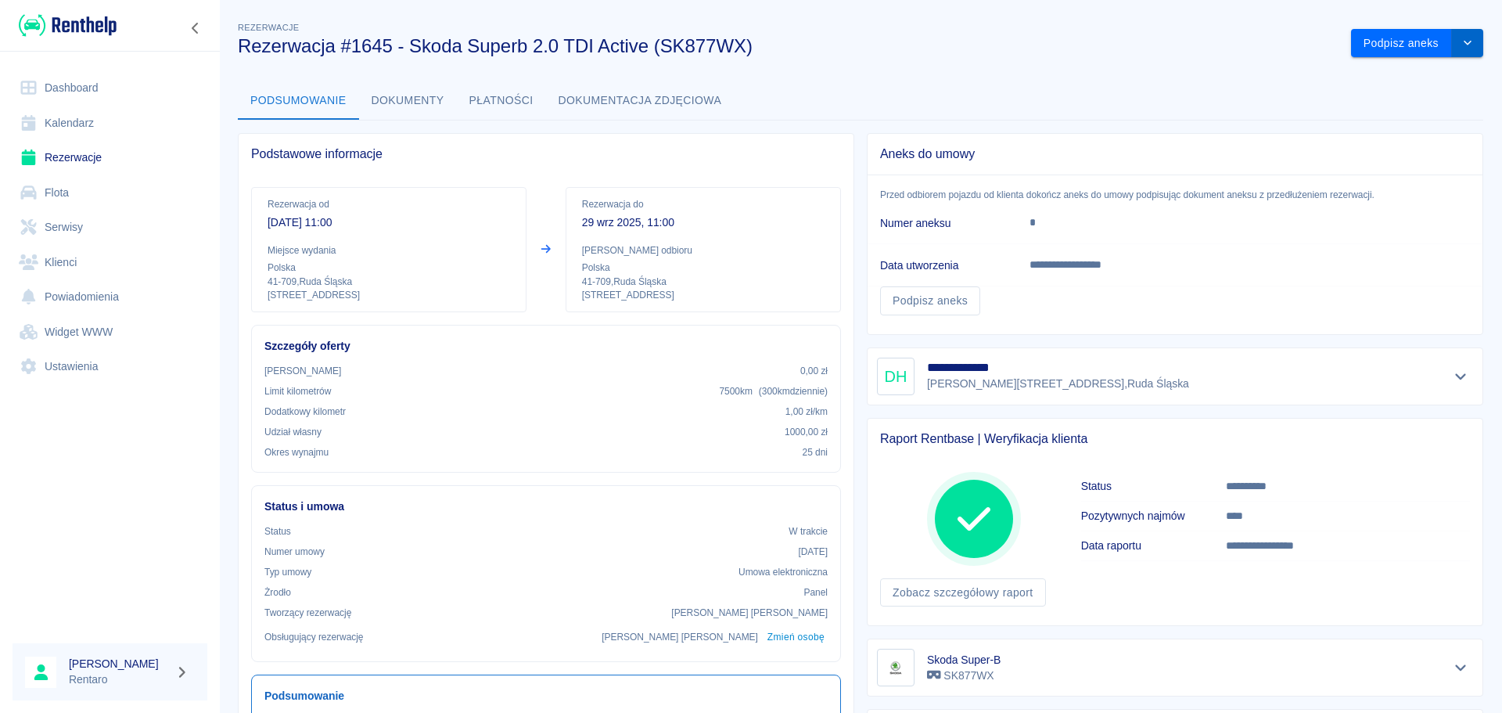
click at [1201, 43] on button "drop-down" at bounding box center [1467, 43] width 31 height 29
click at [1201, 74] on li "Przedłuż rezerwację" at bounding box center [1405, 76] width 123 height 26
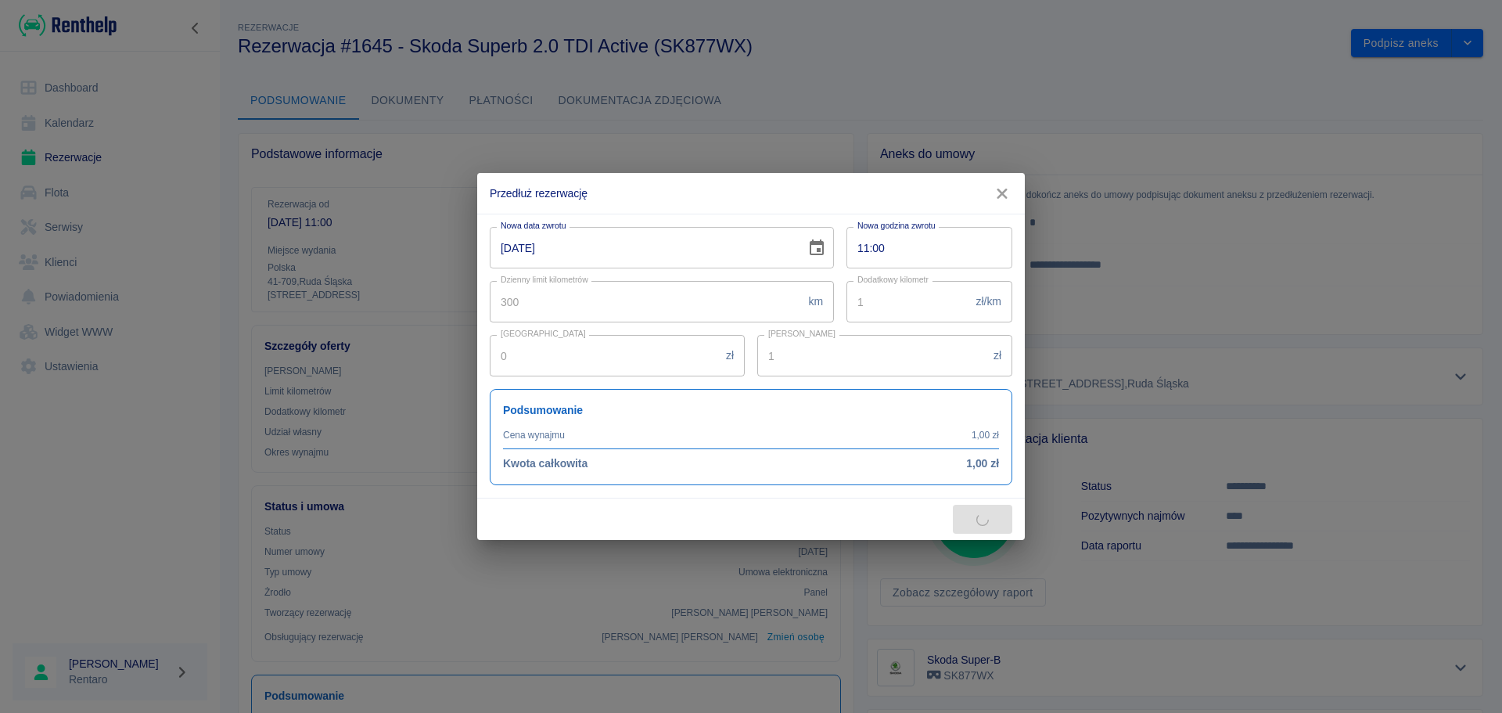
type input "3725"
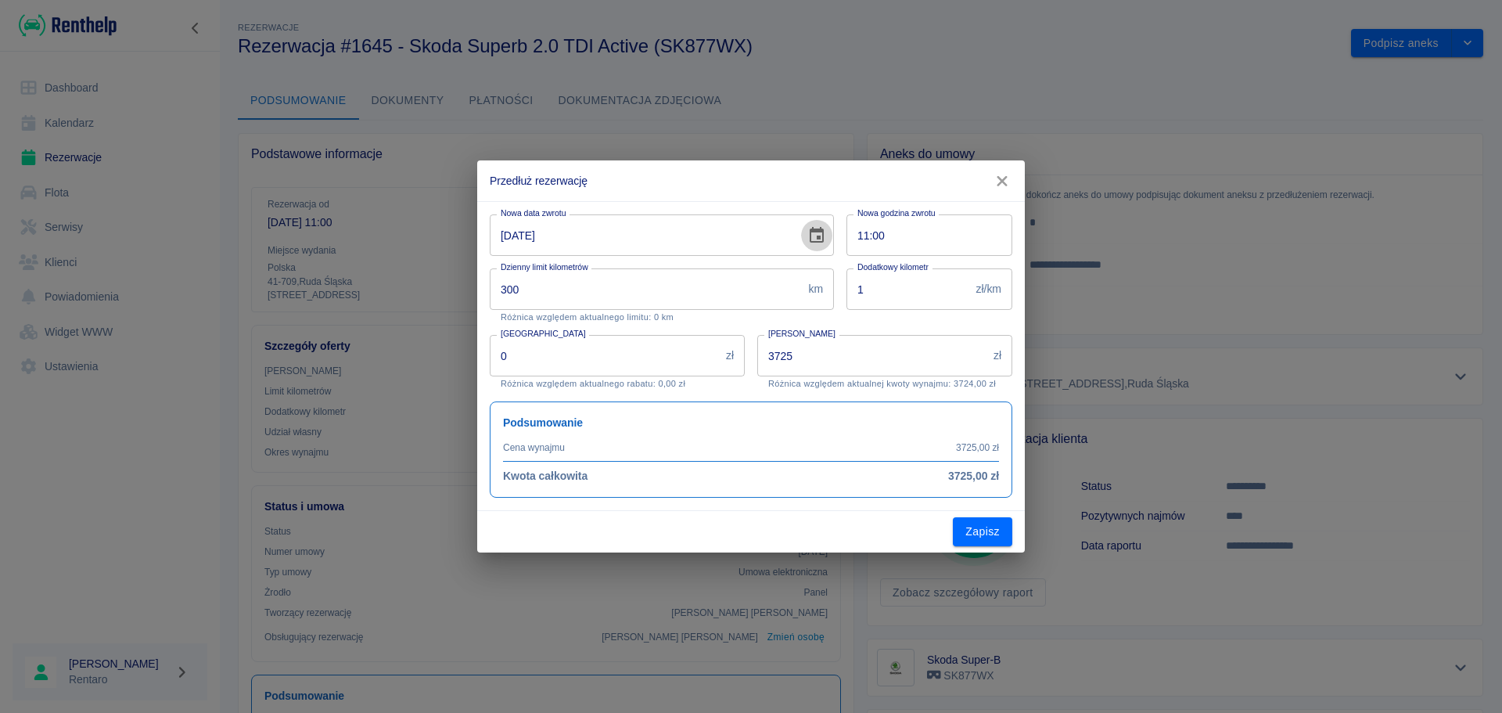
click at [812, 240] on icon "Choose date, selected date is 29 wrz 2025" at bounding box center [817, 235] width 19 height 19
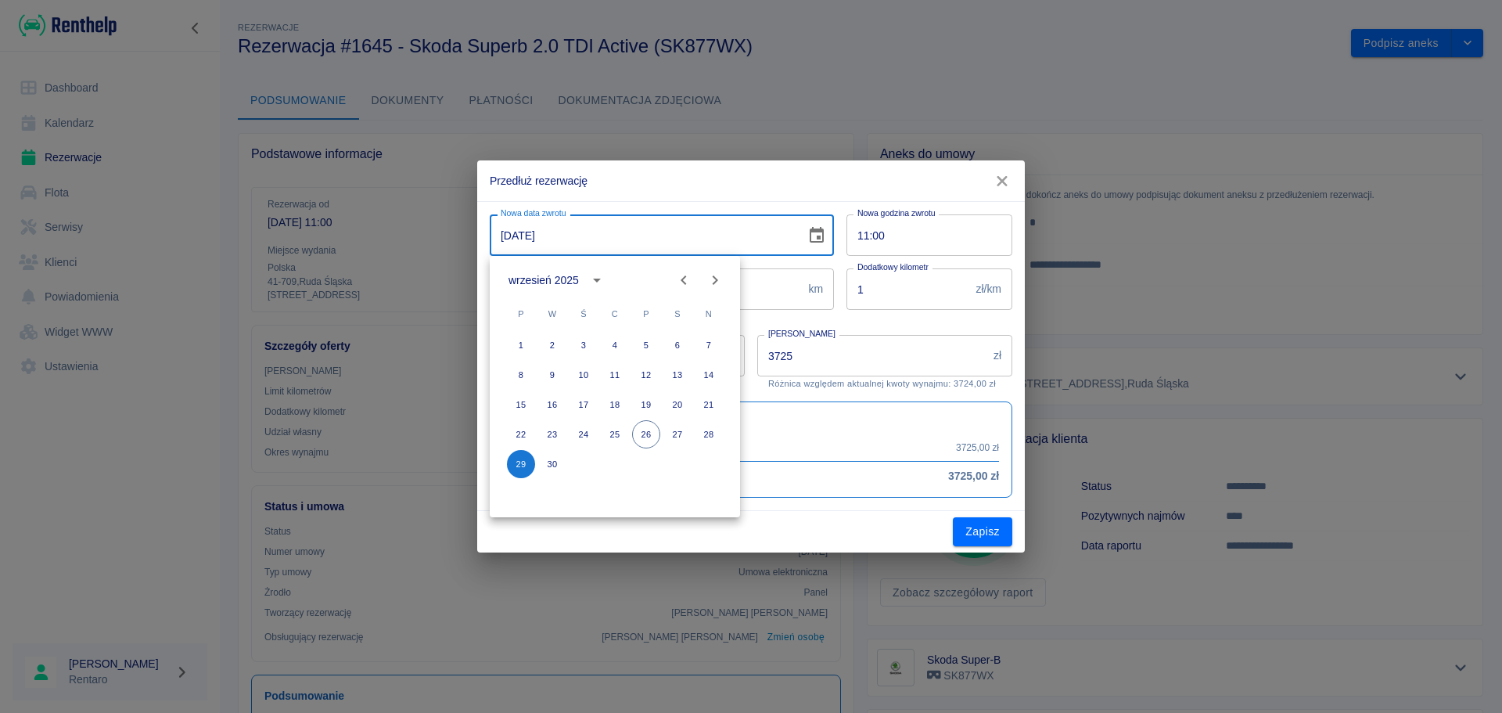
click at [715, 286] on icon "Next month" at bounding box center [715, 280] width 19 height 19
click at [715, 285] on icon "Next month" at bounding box center [715, 280] width 19 height 19
click at [705, 466] on button "30" at bounding box center [709, 464] width 28 height 28
type input "[DATE]"
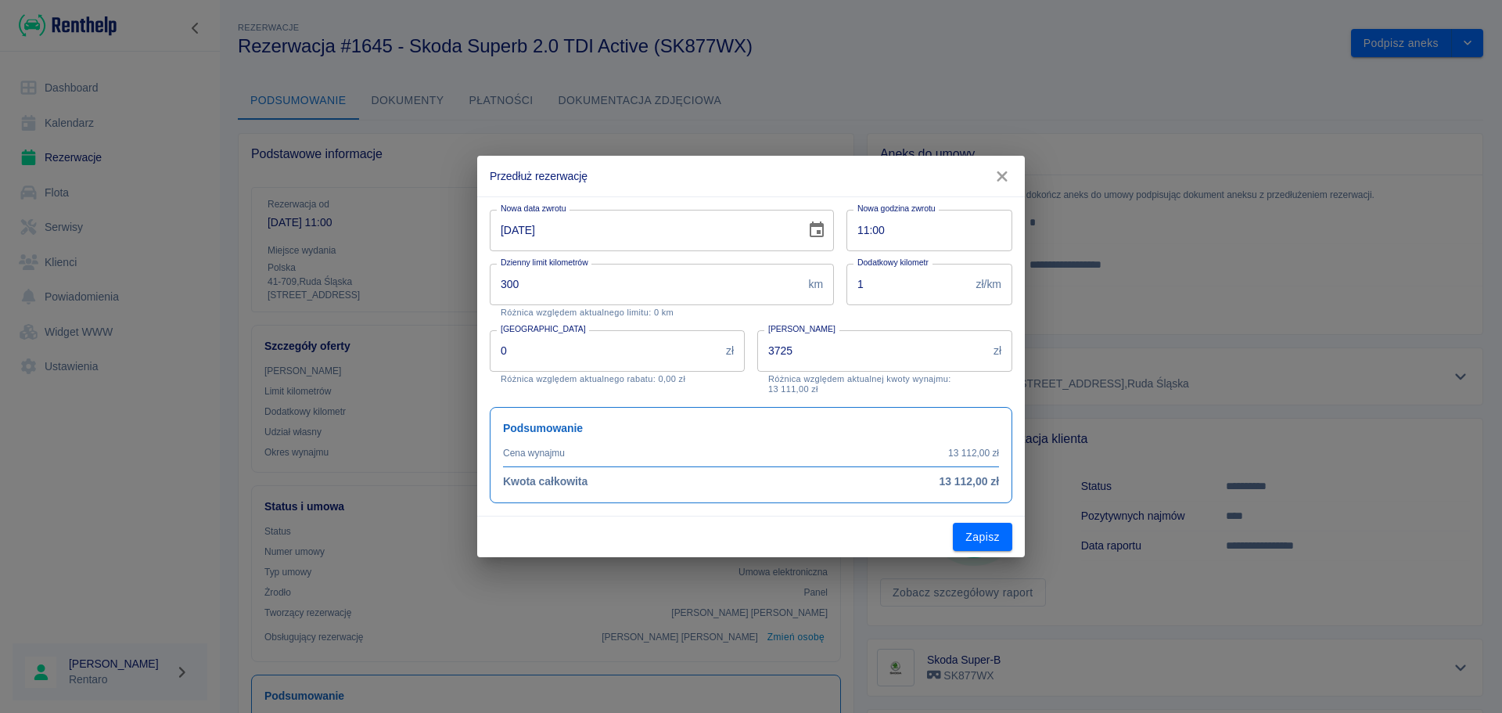
type input "13112"
click at [970, 542] on button "Zapisz" at bounding box center [982, 537] width 59 height 29
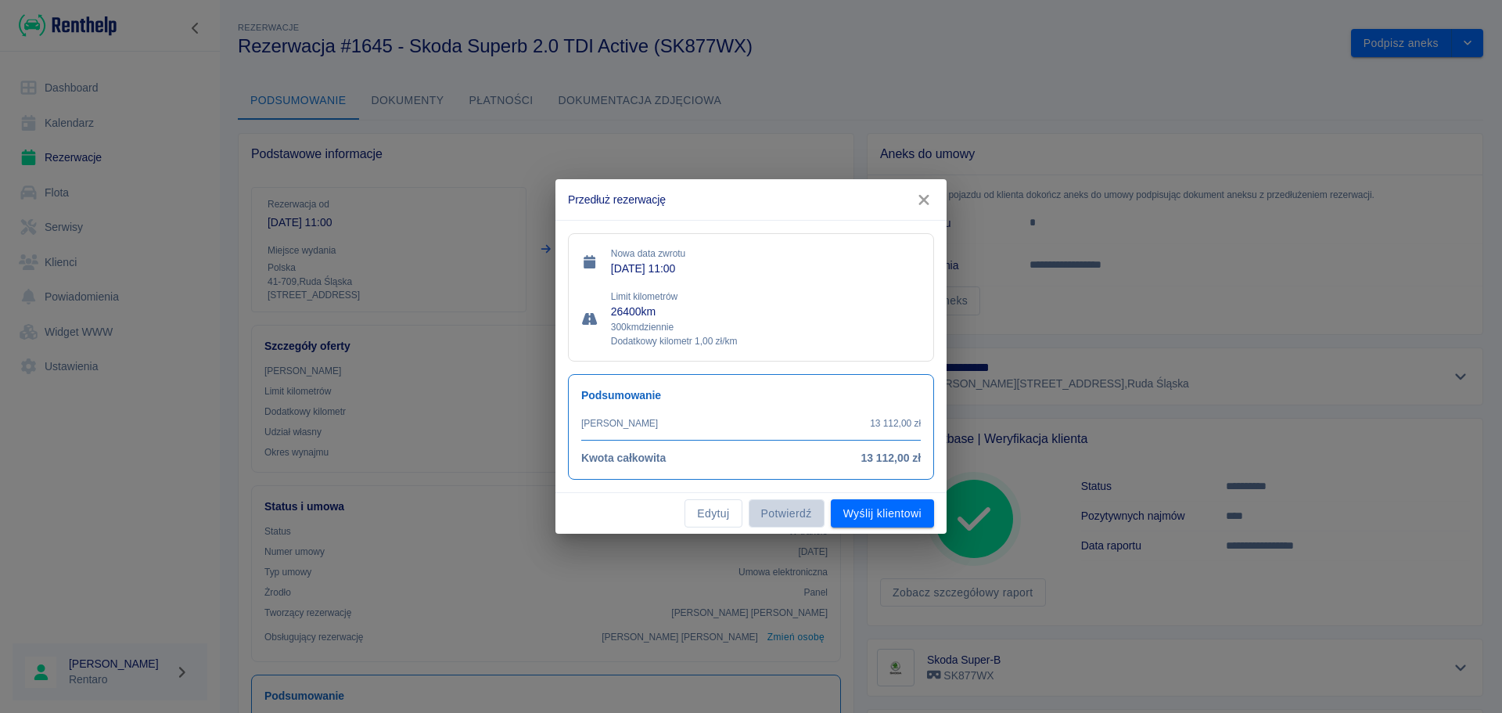
click at [790, 514] on button "Potwierdź" at bounding box center [787, 513] width 76 height 29
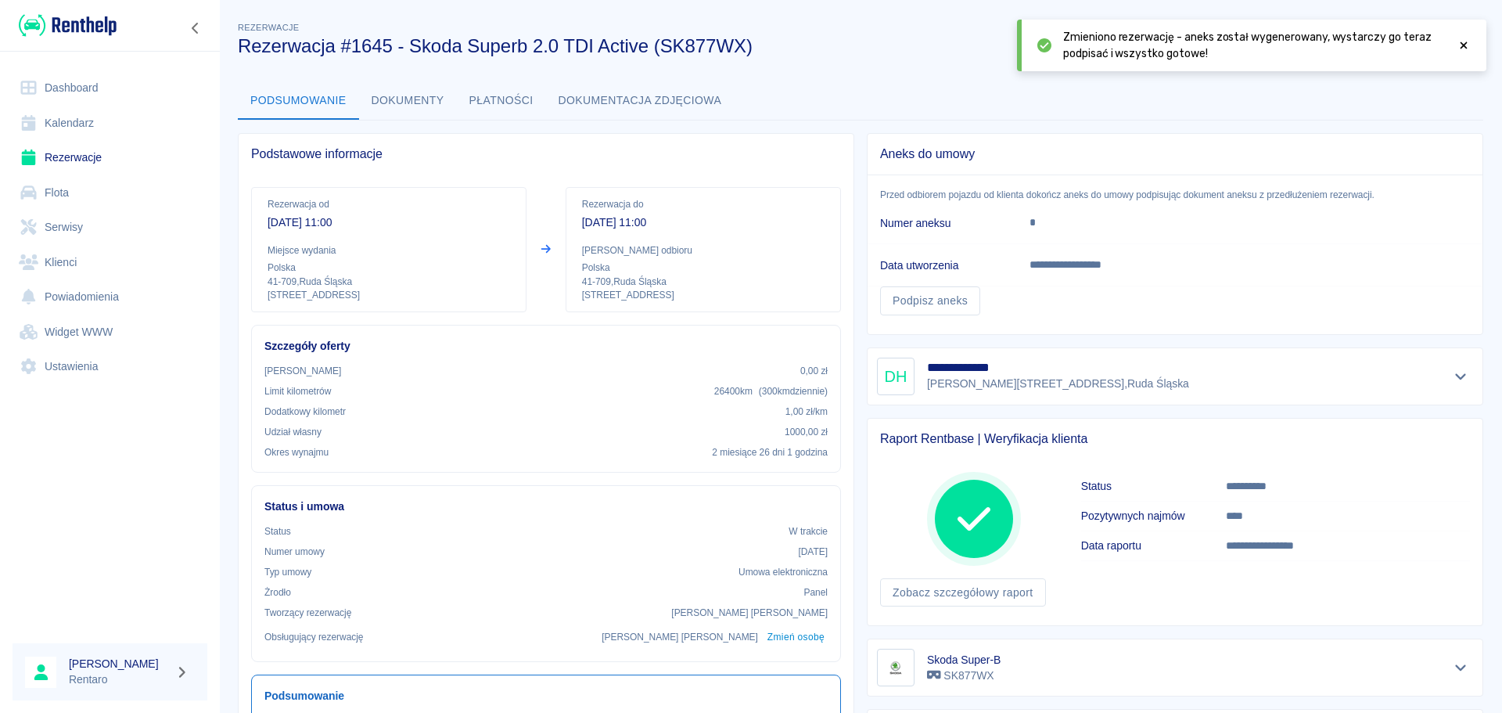
click at [53, 117] on link "Kalendarz" at bounding box center [110, 123] width 195 height 35
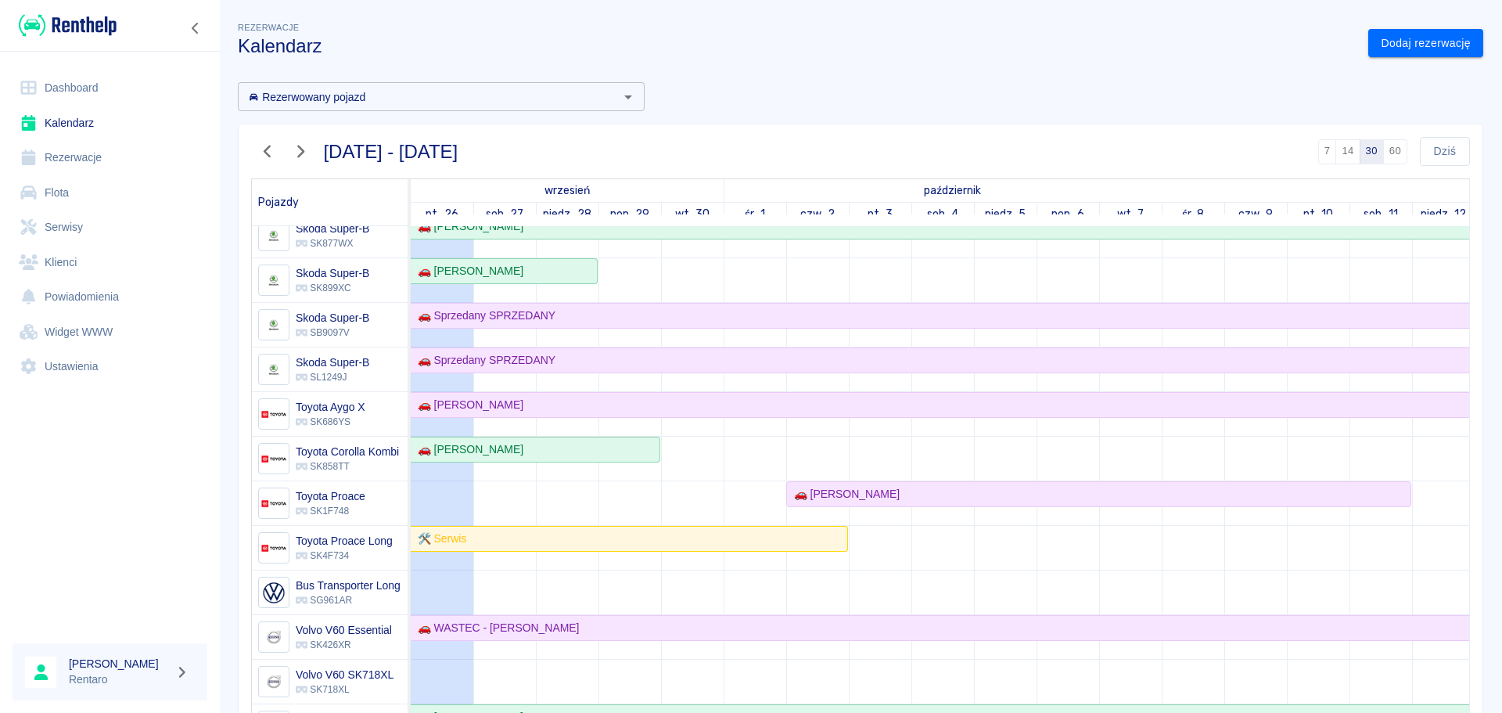
scroll to position [1232, 0]
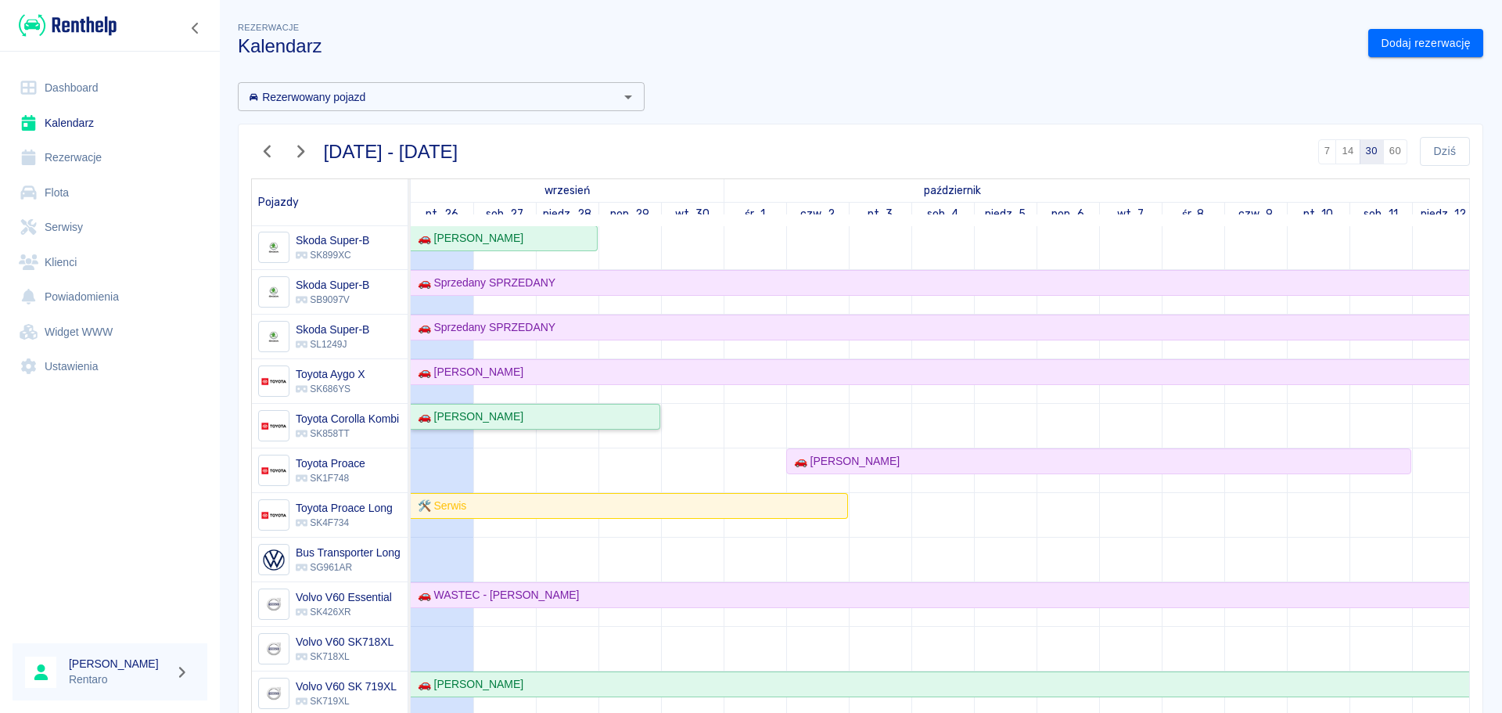
click at [546, 408] on div "🚗 [PERSON_NAME]" at bounding box center [535, 416] width 247 height 16
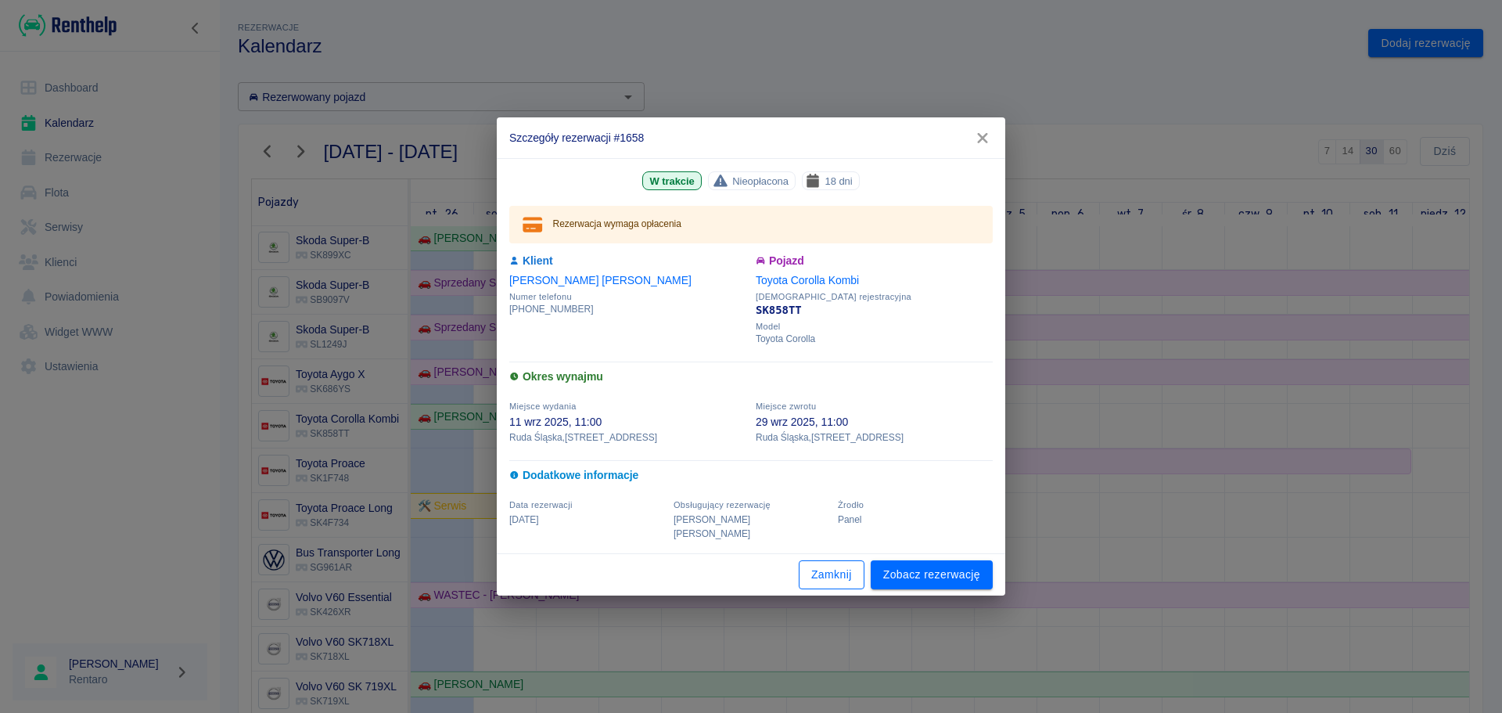
click at [841, 543] on button "Zamknij" at bounding box center [832, 574] width 66 height 29
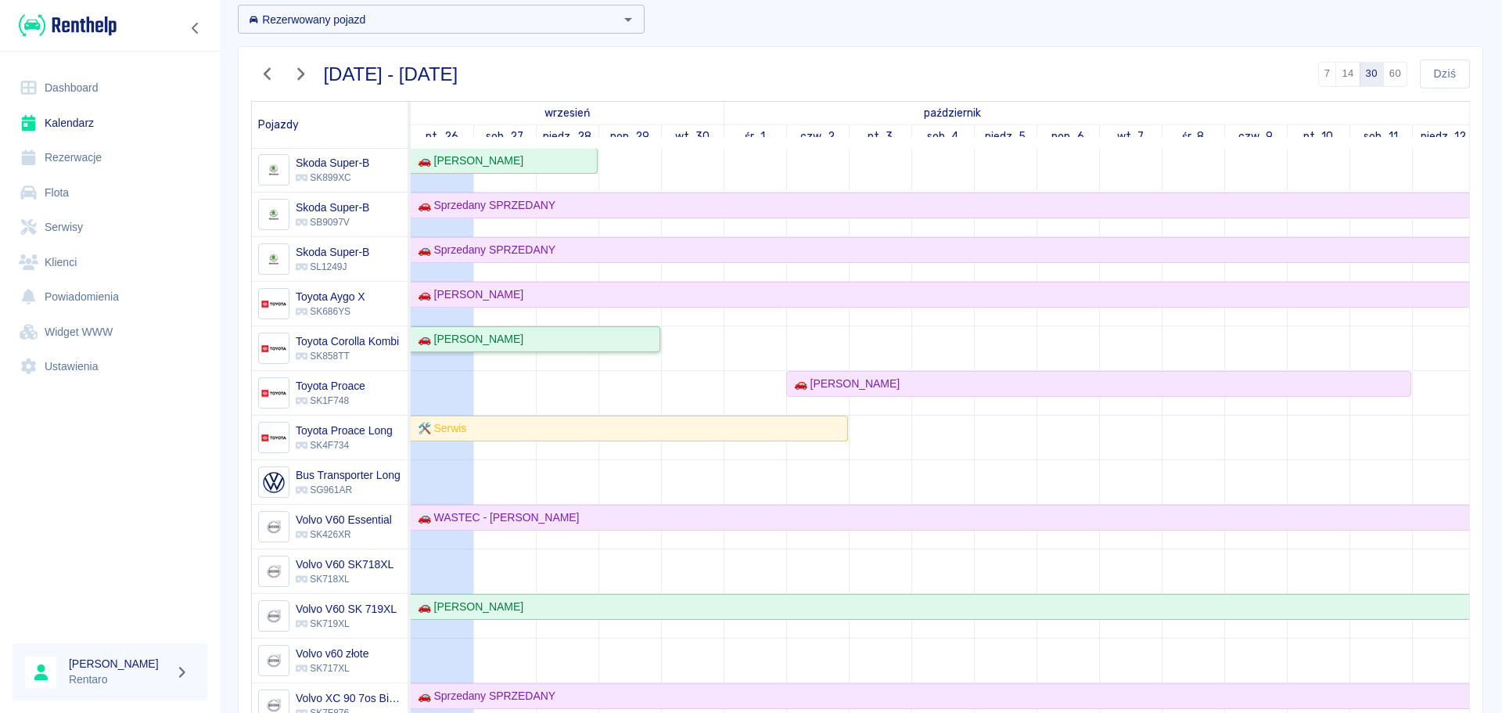
scroll to position [157, 0]
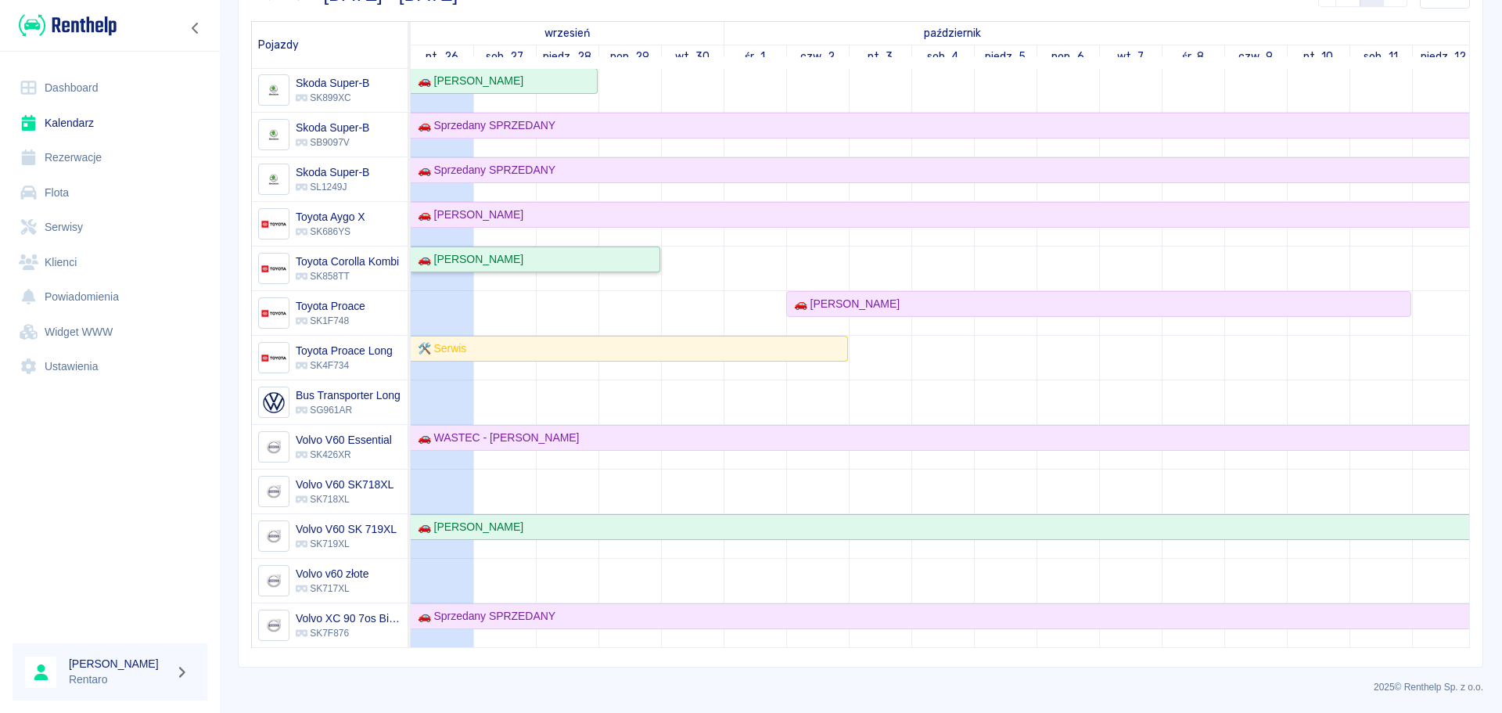
click at [545, 253] on div "🚗 [PERSON_NAME]" at bounding box center [535, 259] width 247 height 16
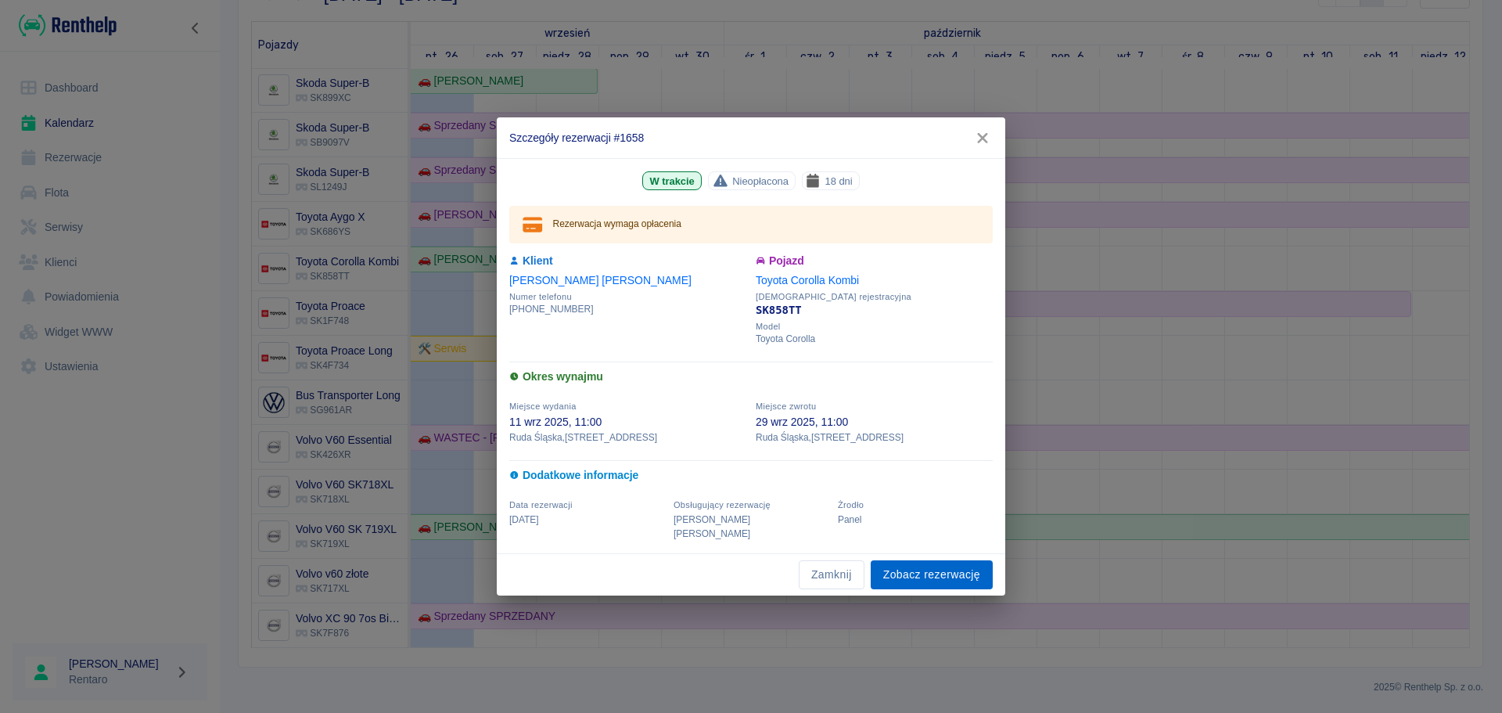
click at [947, 543] on link "Zobacz rezerwację" at bounding box center [932, 574] width 122 height 29
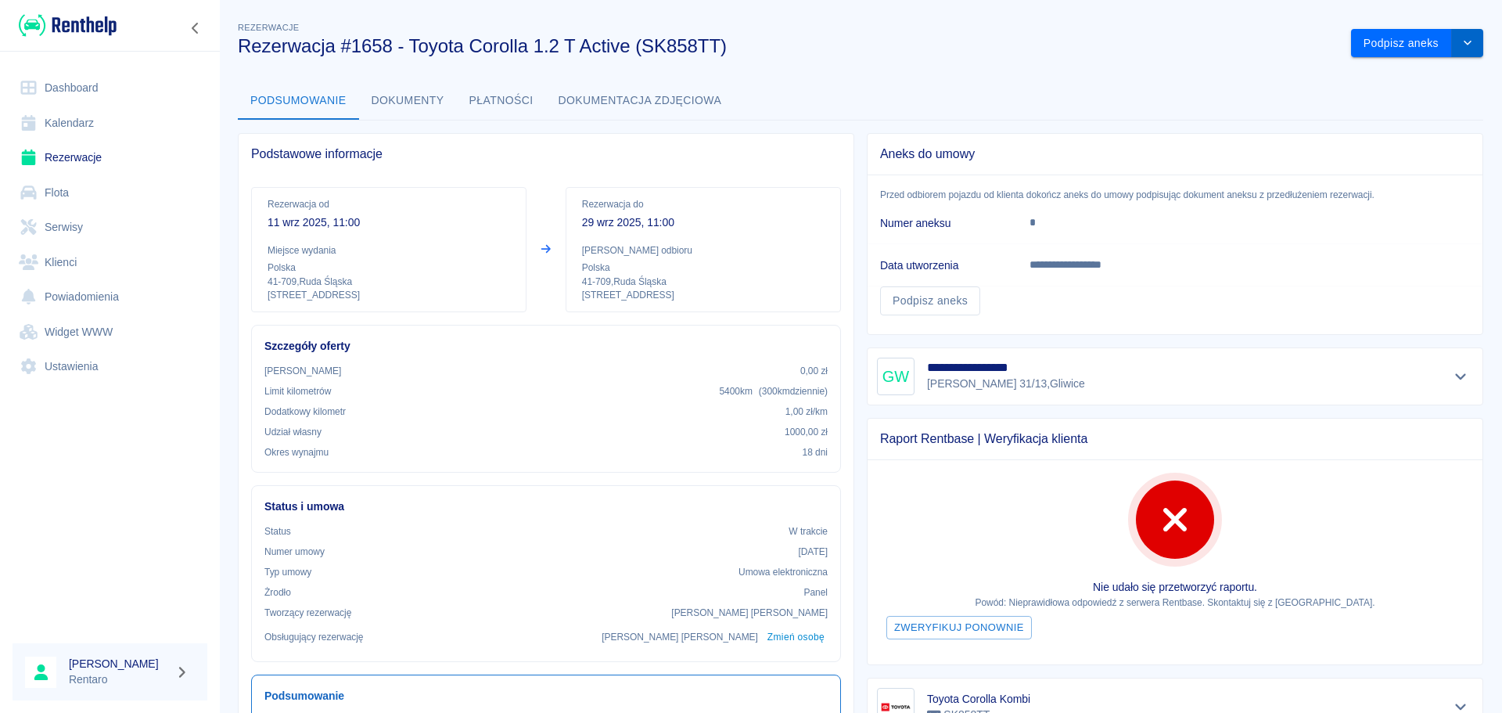
click at [1201, 41] on icon "drop-down" at bounding box center [1468, 43] width 13 height 10
click at [1201, 75] on li "Przedłuż rezerwację" at bounding box center [1406, 76] width 132 height 26
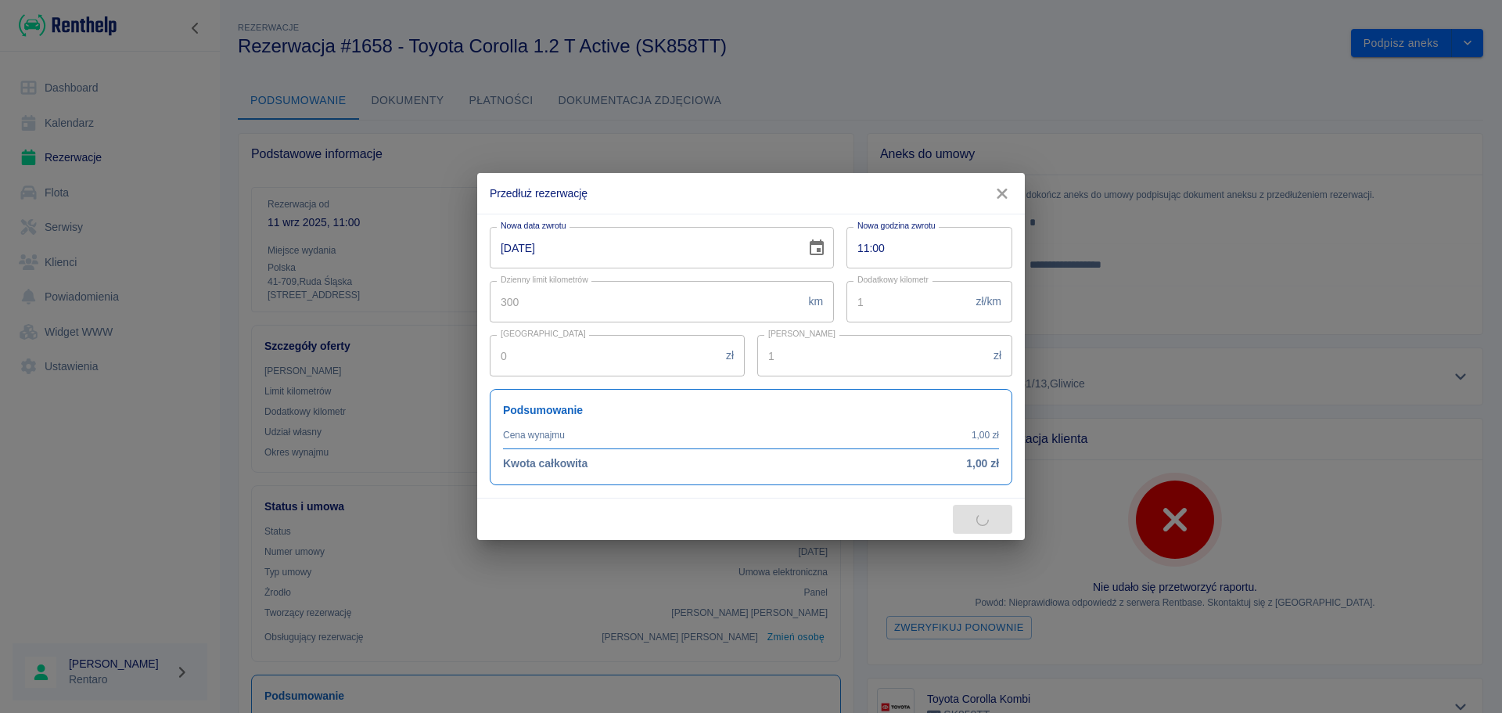
type input "2322"
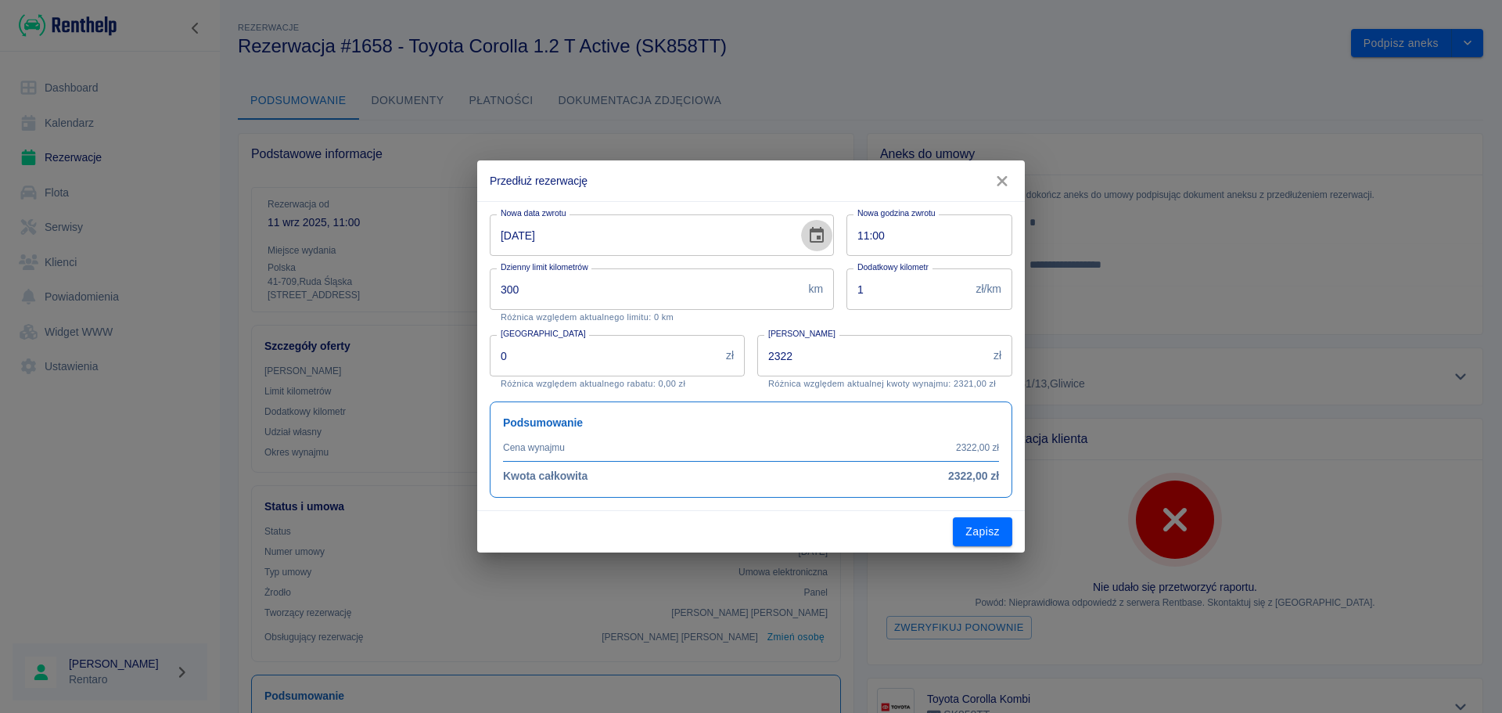
click at [805, 236] on button "Choose date, selected date is 29 wrz 2025" at bounding box center [816, 235] width 31 height 31
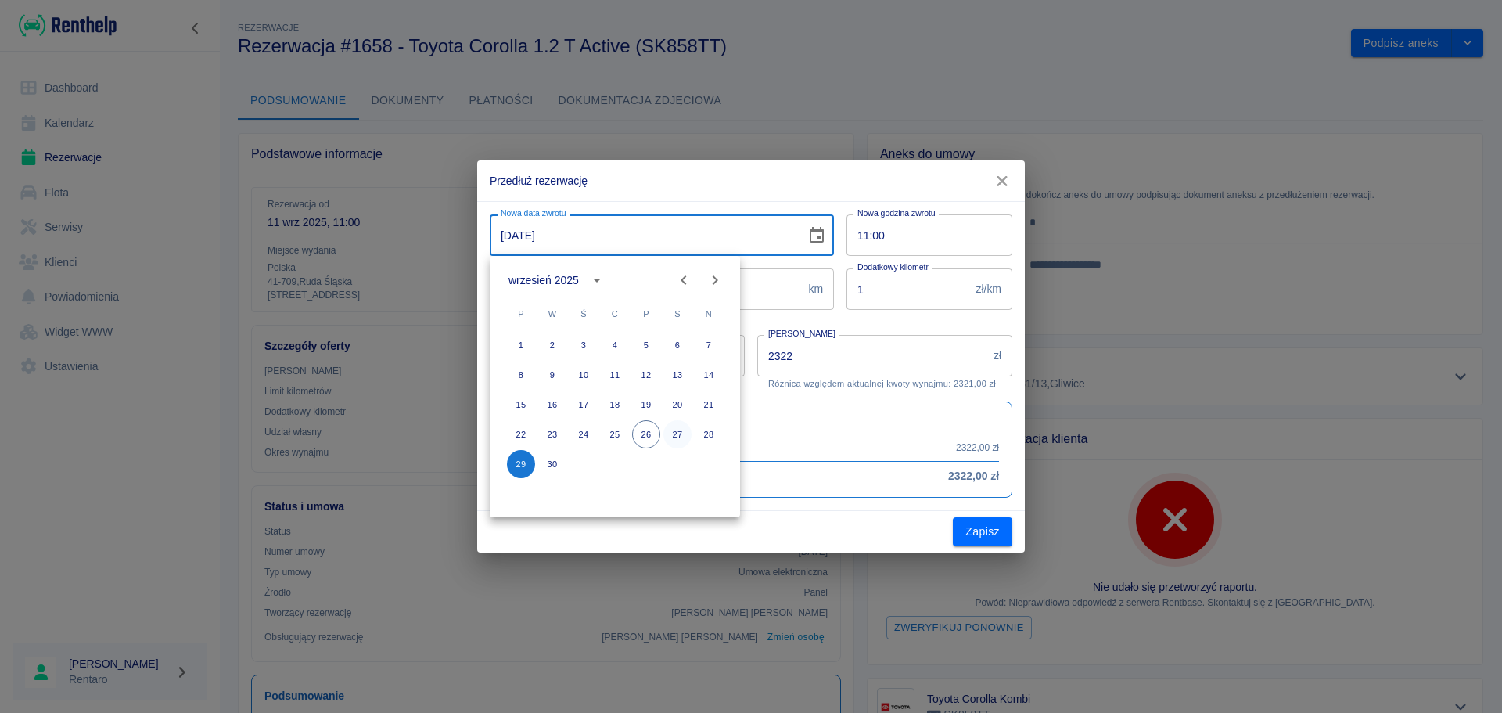
click at [675, 440] on button "27" at bounding box center [678, 434] width 28 height 28
type input "[DATE]"
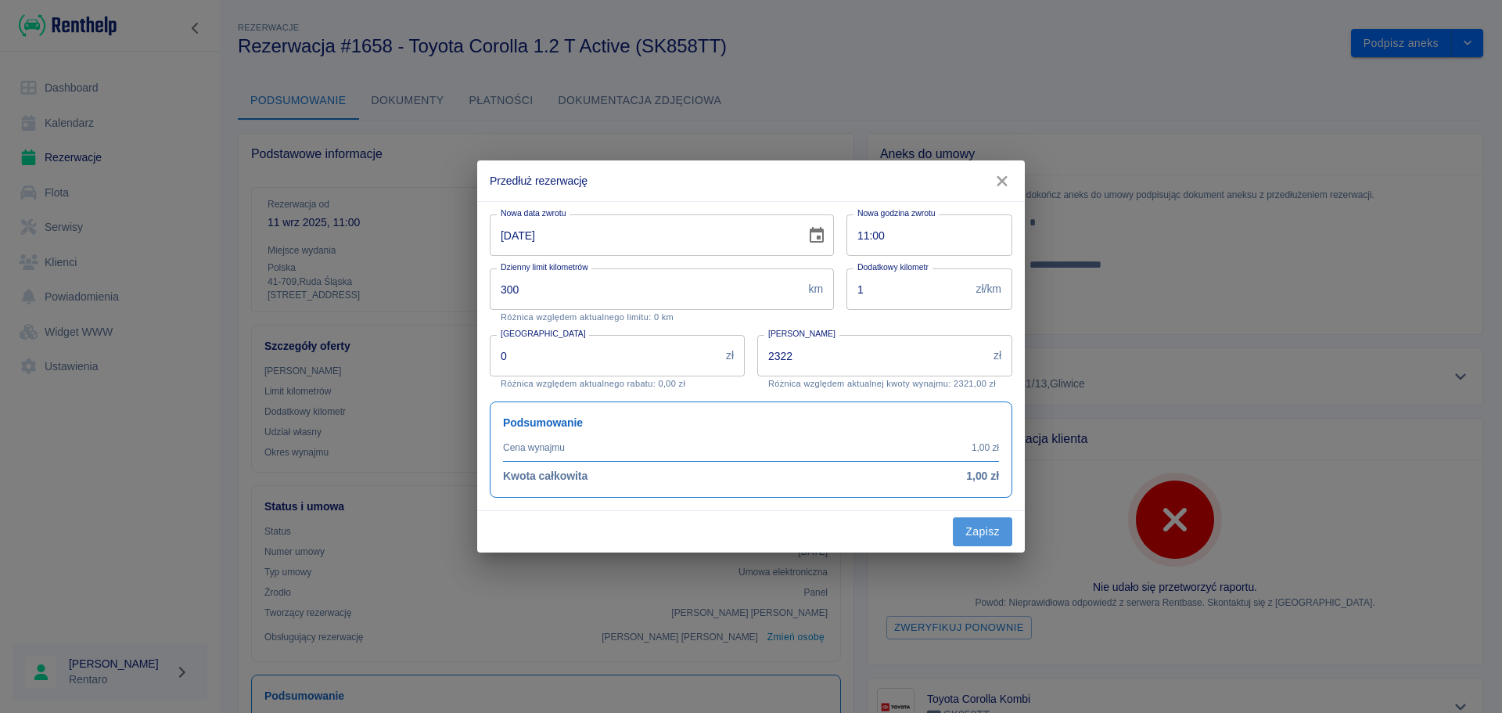
click at [988, 538] on button "Zapisz" at bounding box center [982, 531] width 59 height 29
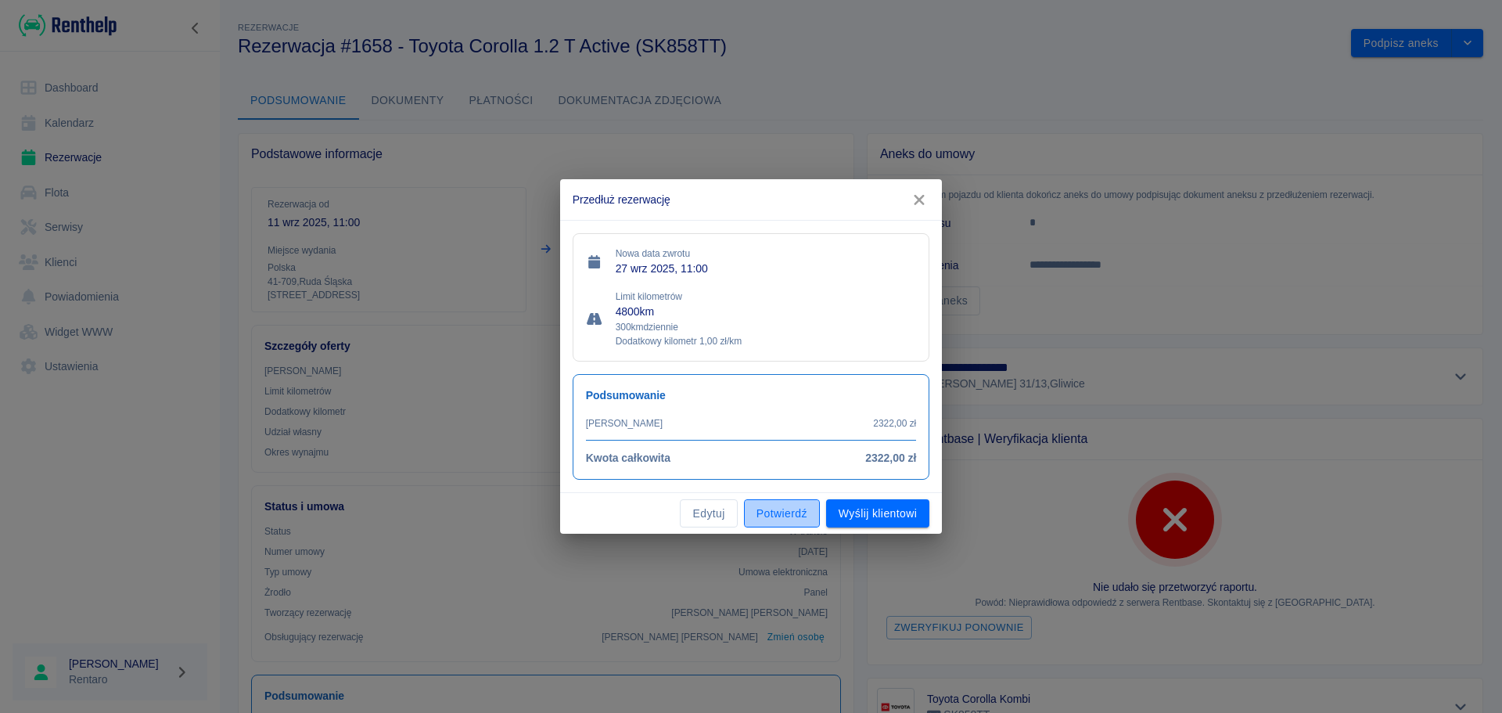
click at [765, 517] on button "Potwierdź" at bounding box center [782, 513] width 76 height 29
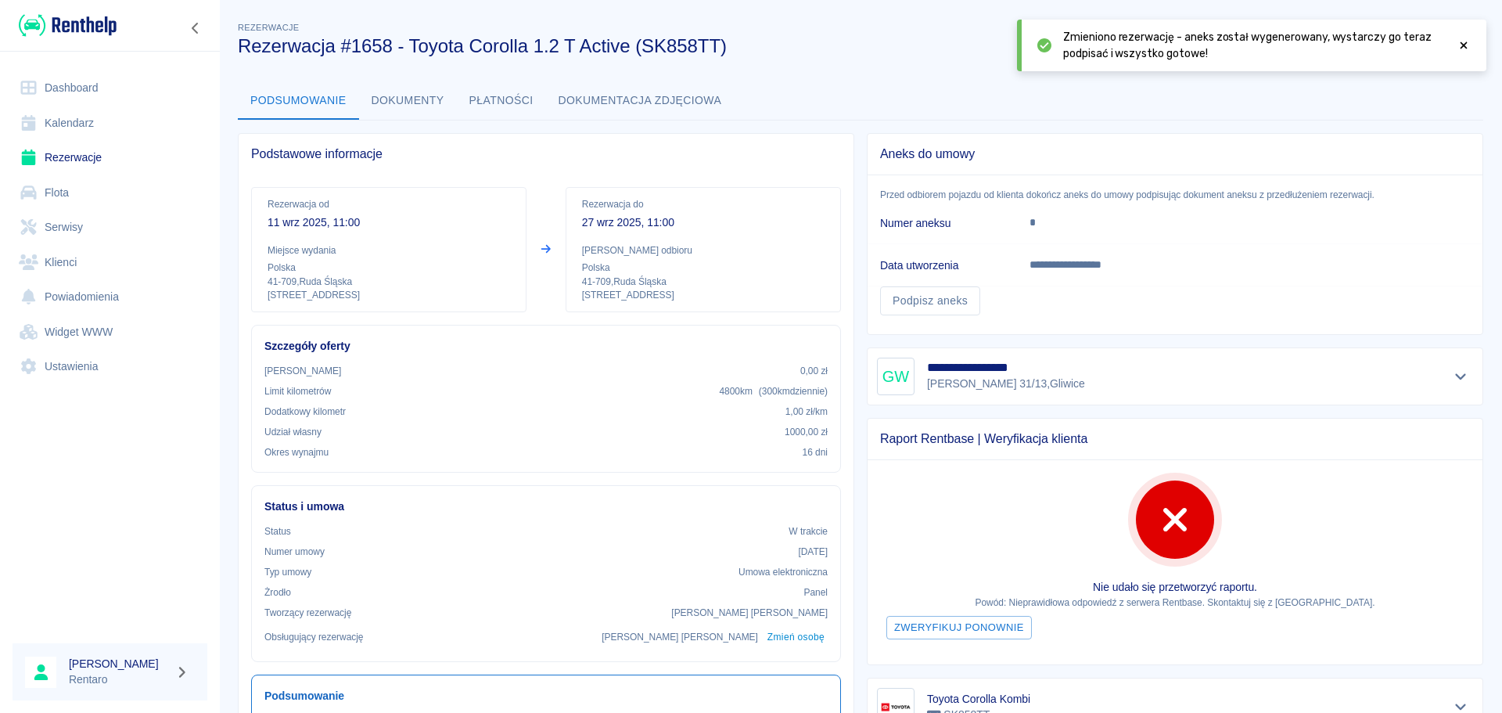
click at [1201, 46] on icon at bounding box center [1464, 45] width 14 height 11
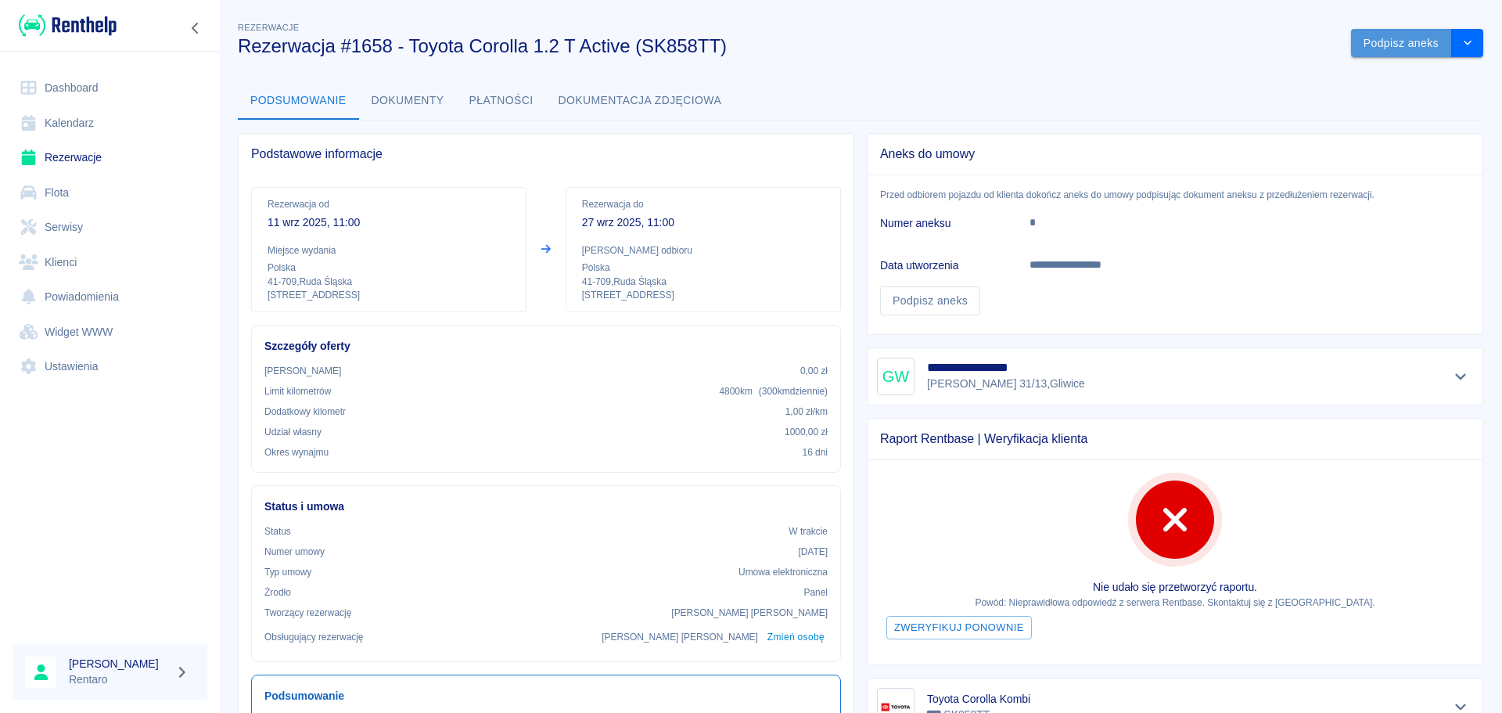
click at [1201, 45] on button "Podpisz aneks" at bounding box center [1401, 43] width 101 height 29
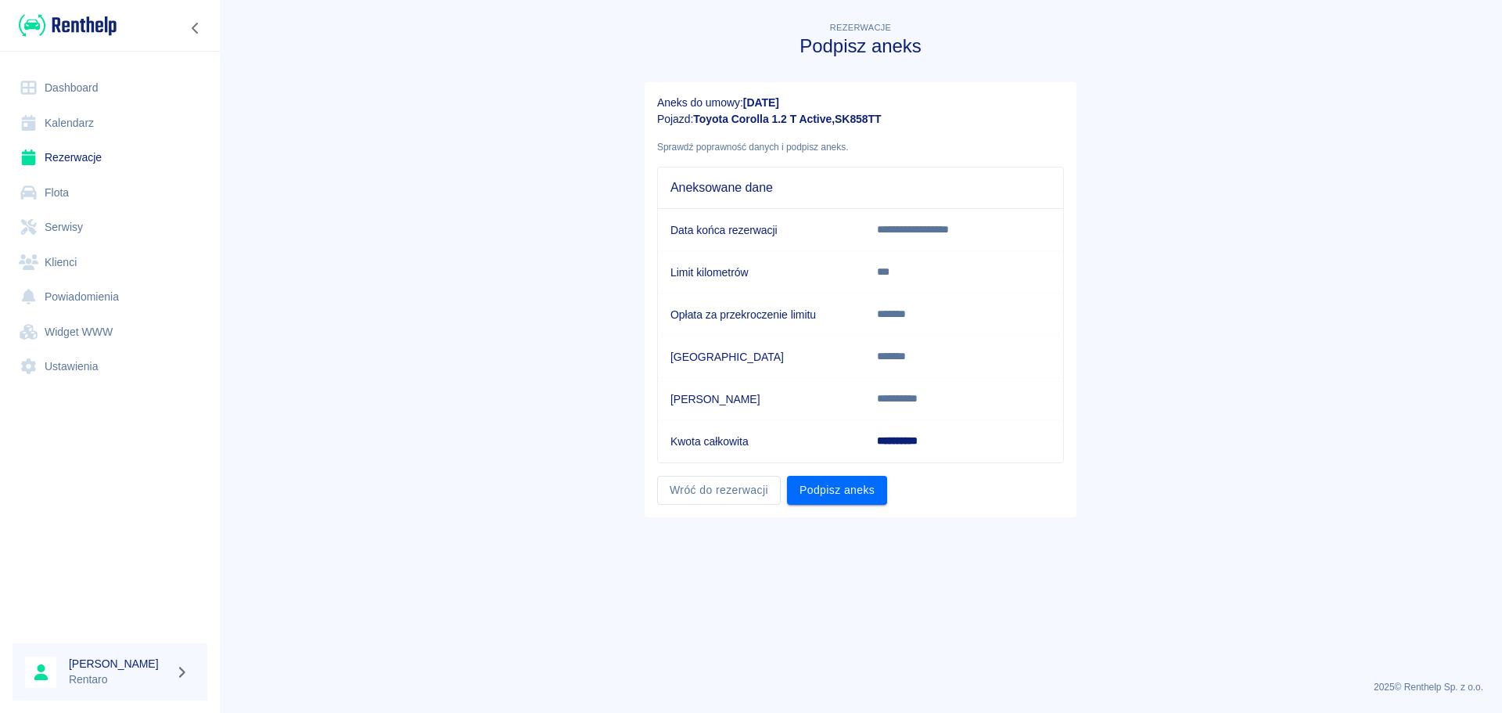
click at [81, 123] on link "Kalendarz" at bounding box center [110, 123] width 195 height 35
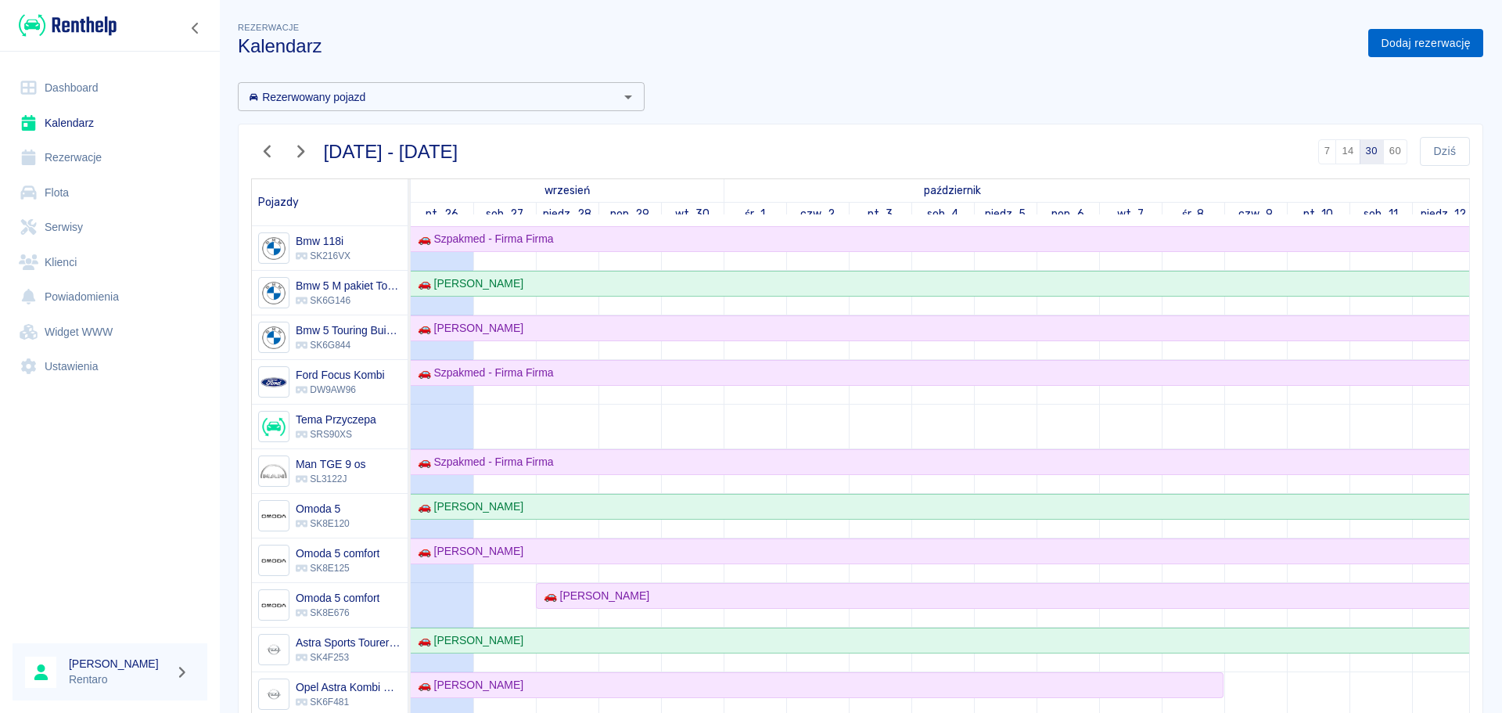
click at [1201, 38] on link "Dodaj rezerwację" at bounding box center [1426, 43] width 115 height 29
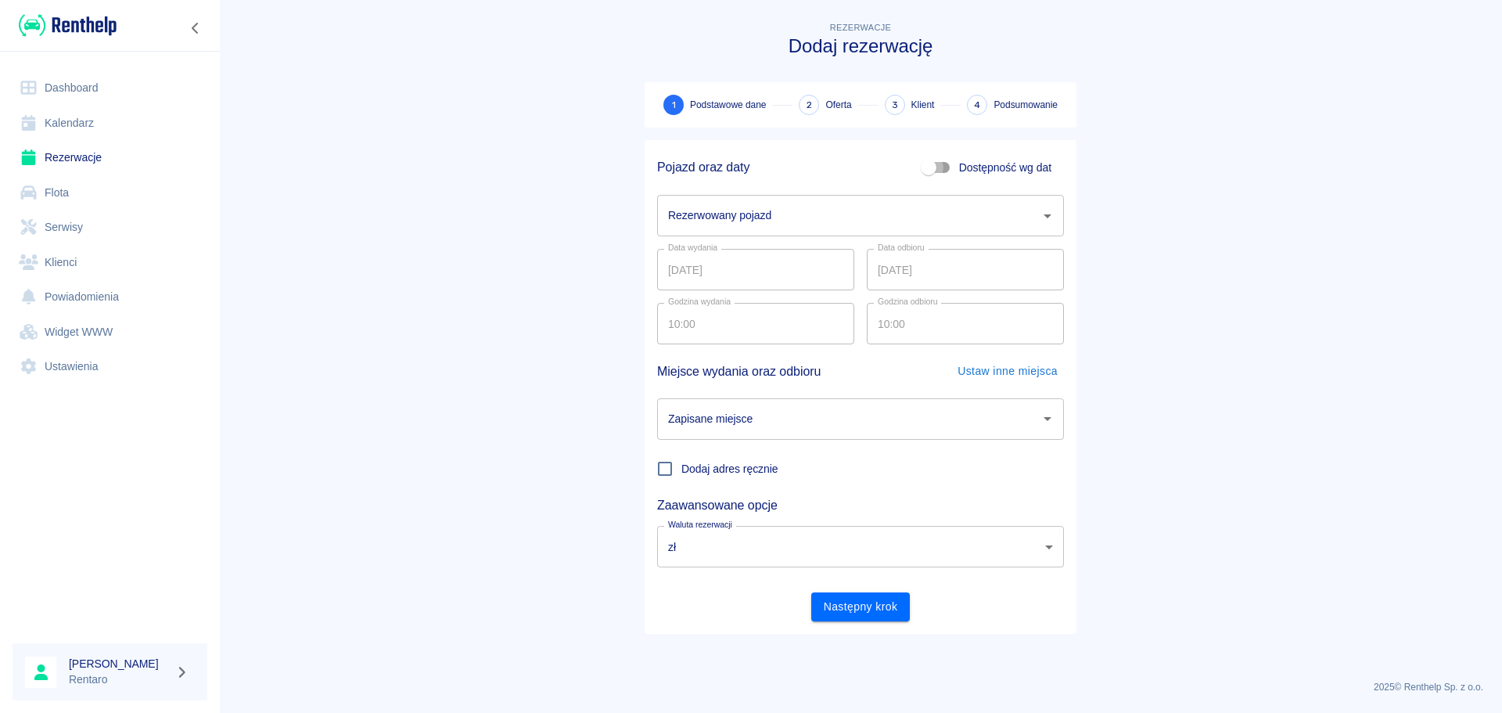
click at [951, 163] on input "Dostępność wg dat" at bounding box center [928, 168] width 89 height 30
checkbox input "true"
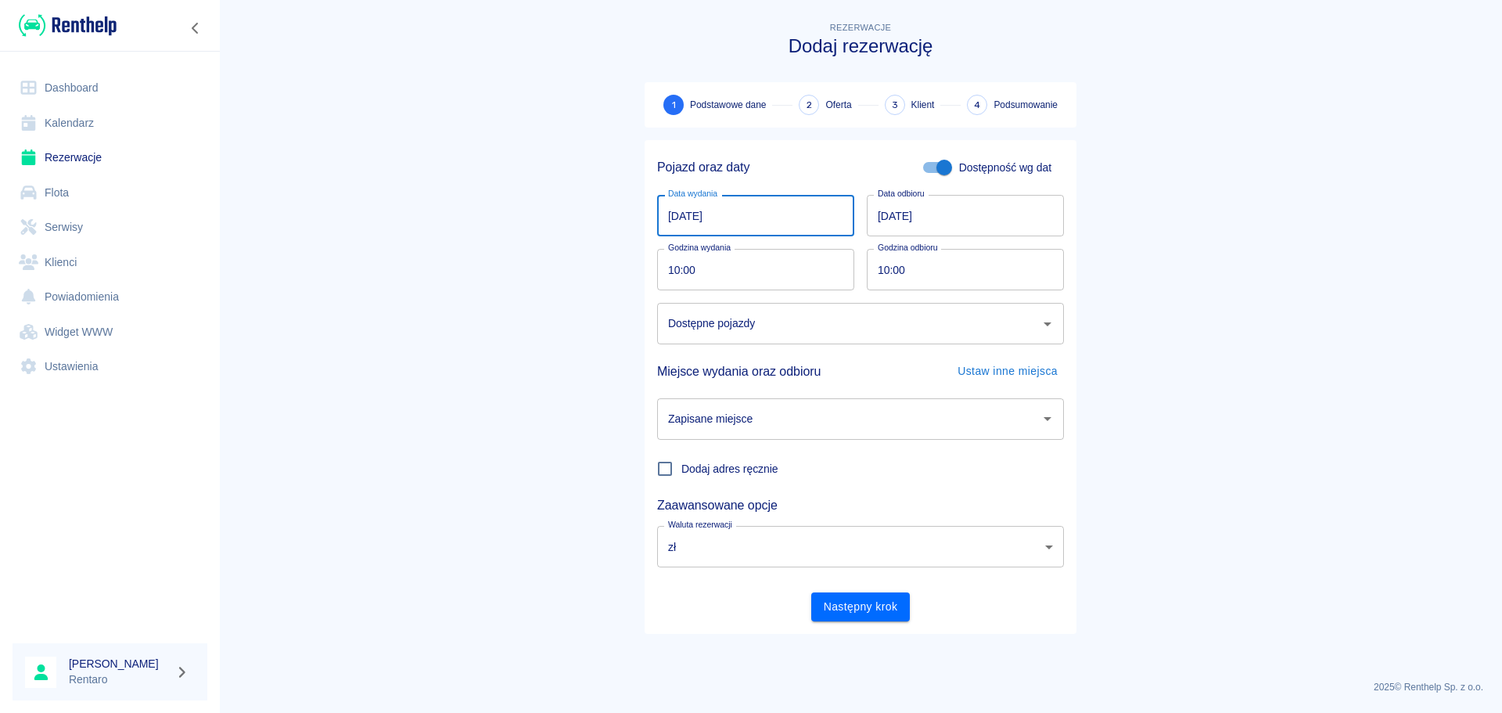
click at [770, 223] on input "[DATE]" at bounding box center [755, 215] width 197 height 41
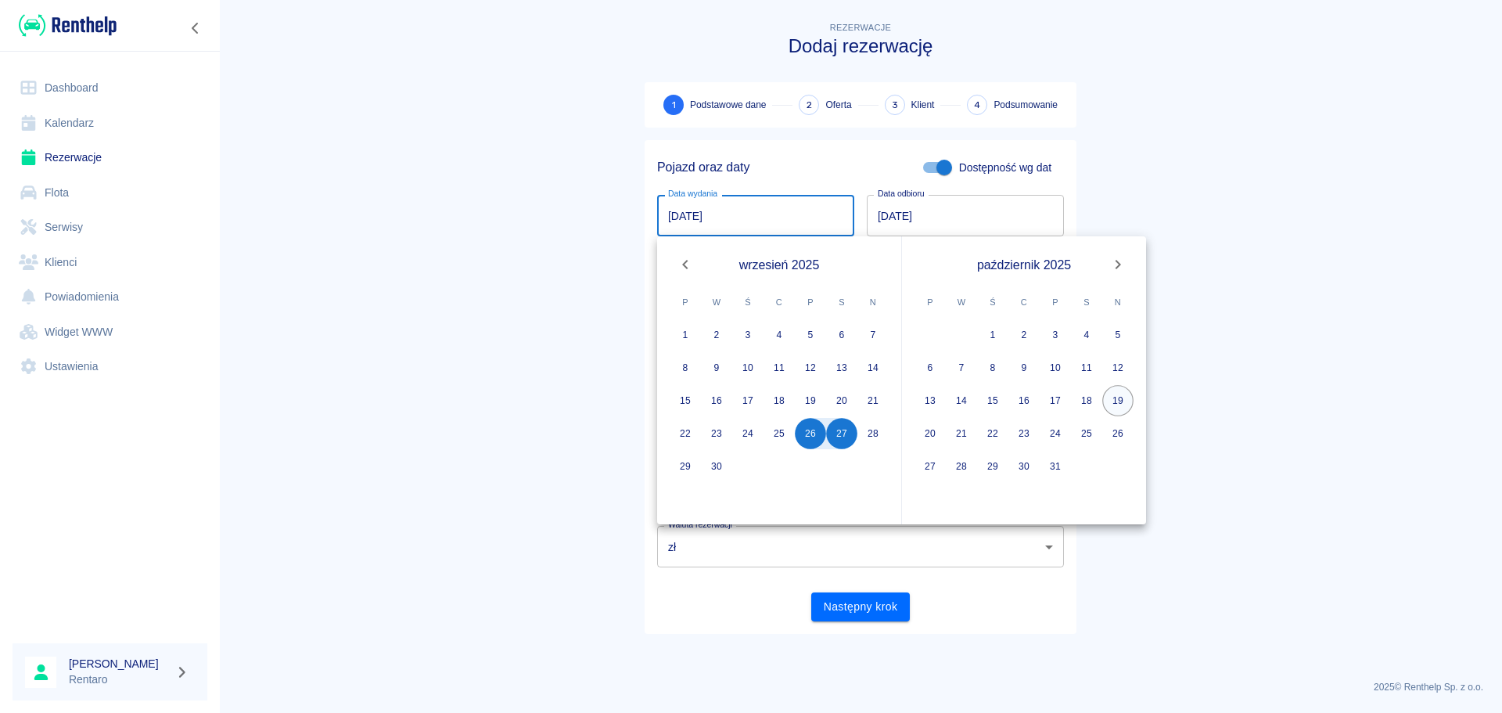
click at [1117, 398] on button "19" at bounding box center [1118, 400] width 31 height 31
type input "[DATE]"
type input "DD.MM.YYYY"
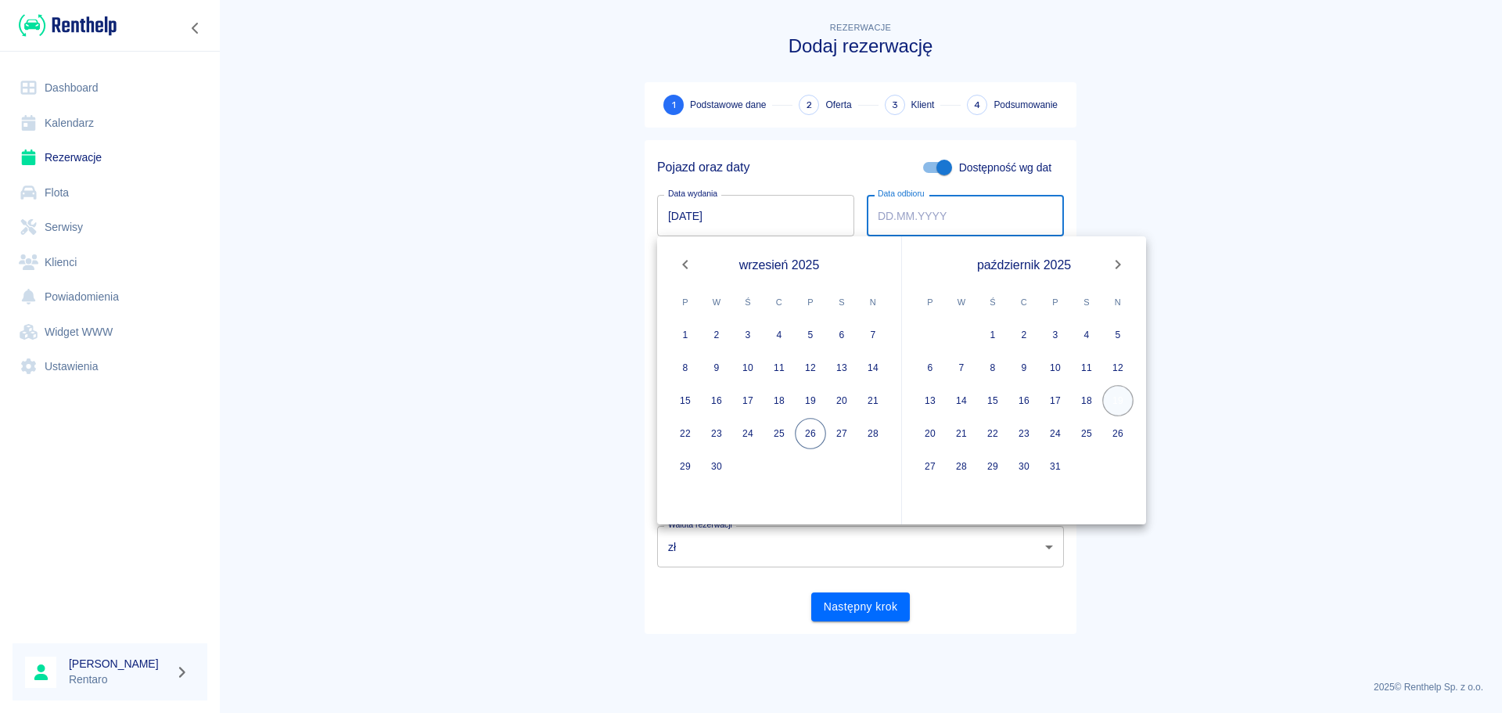
click at [1123, 401] on button "19" at bounding box center [1118, 400] width 31 height 31
type input "[DATE]"
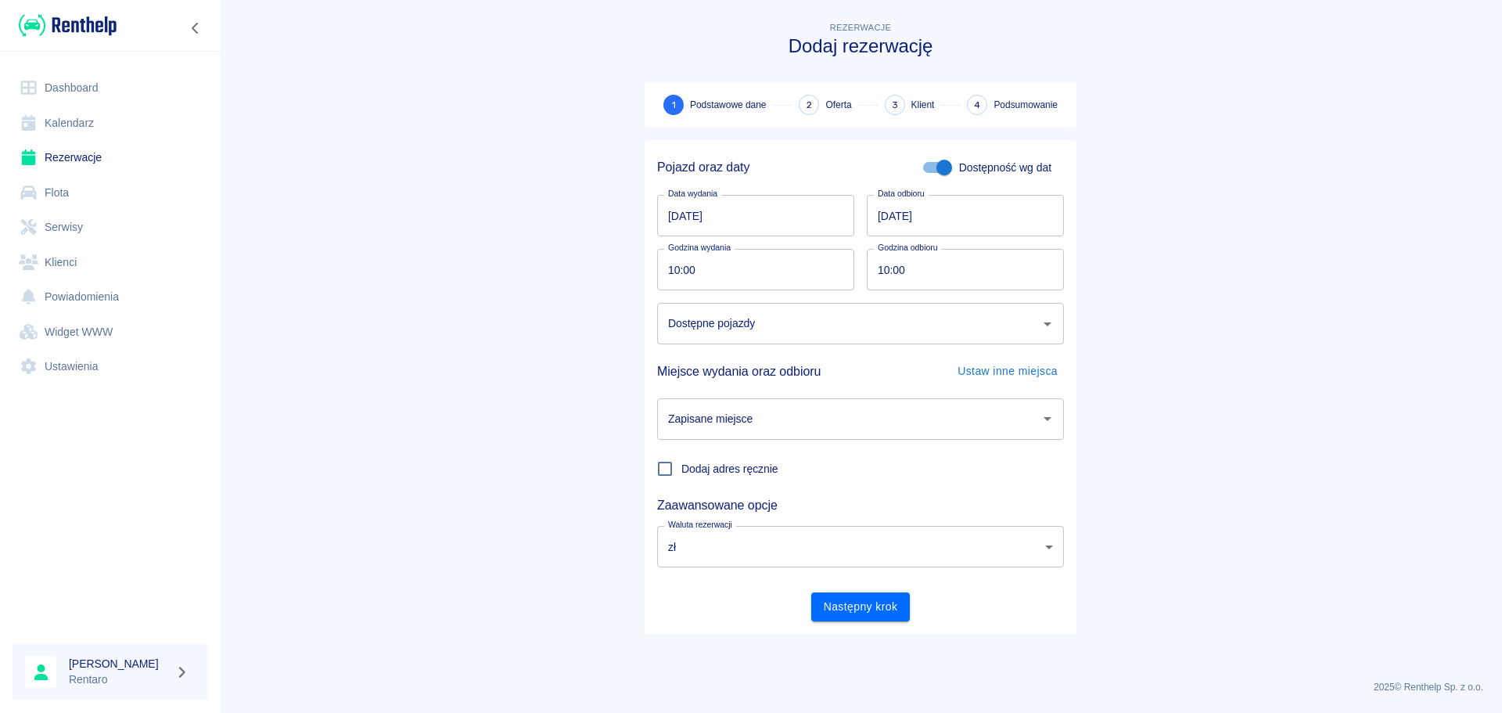
click at [787, 324] on input "Dostępne pojazdy" at bounding box center [848, 323] width 369 height 27
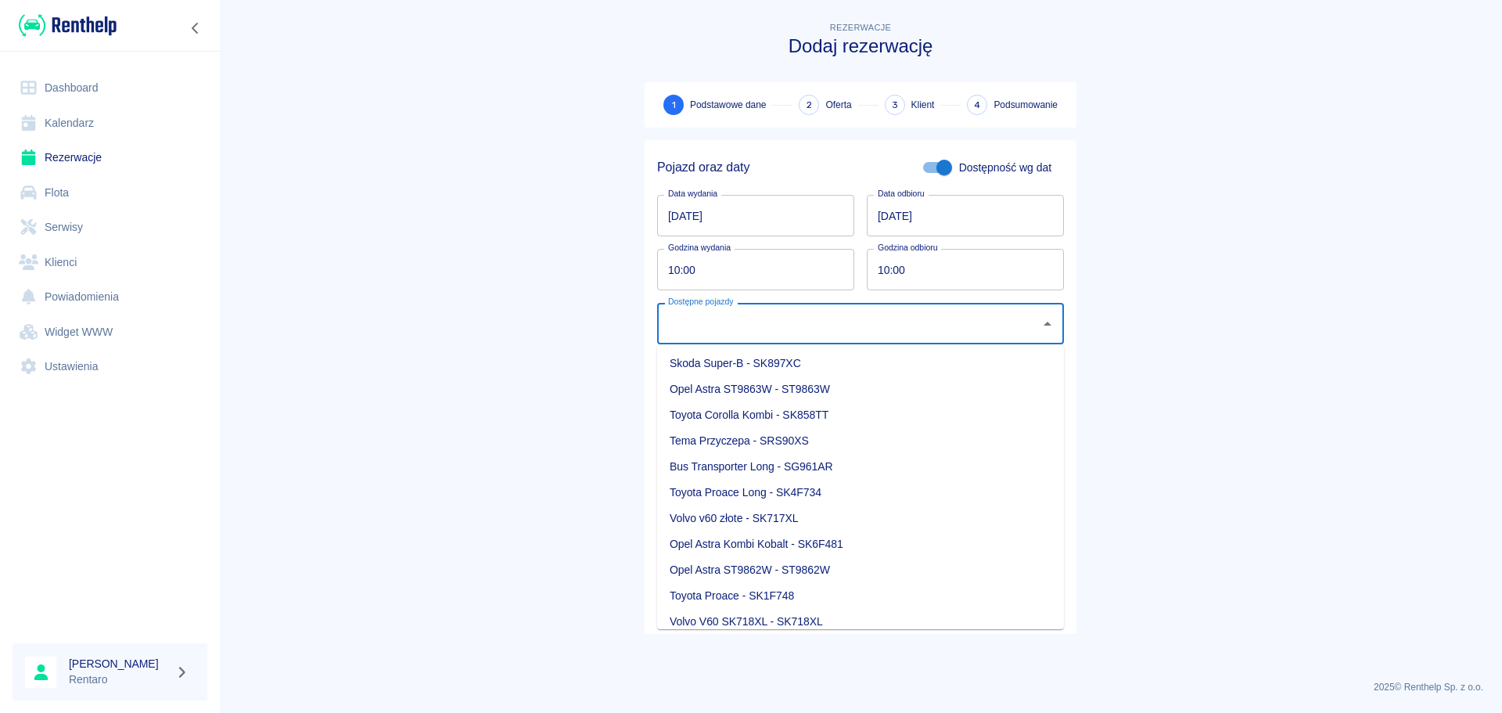
click at [808, 367] on li "Skoda Super-B - SK897XC" at bounding box center [860, 364] width 407 height 26
type input "Skoda Super-B - SK897XC"
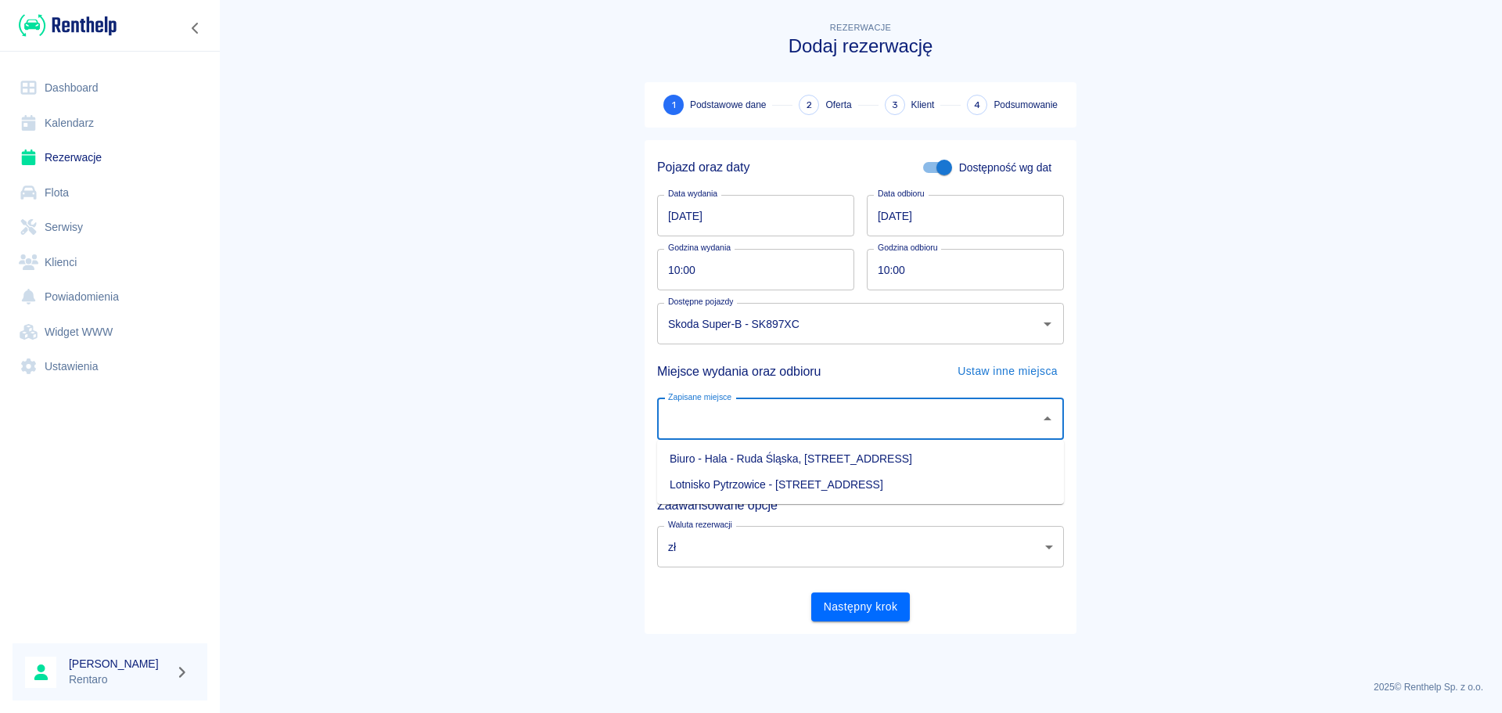
click at [815, 418] on input "Zapisane miejsce" at bounding box center [848, 418] width 369 height 27
click at [807, 462] on li "Biuro - Hala - Ruda Śląska, [STREET_ADDRESS]" at bounding box center [860, 459] width 407 height 26
type input "Biuro - Hala - Ruda Śląska, [STREET_ADDRESS]"
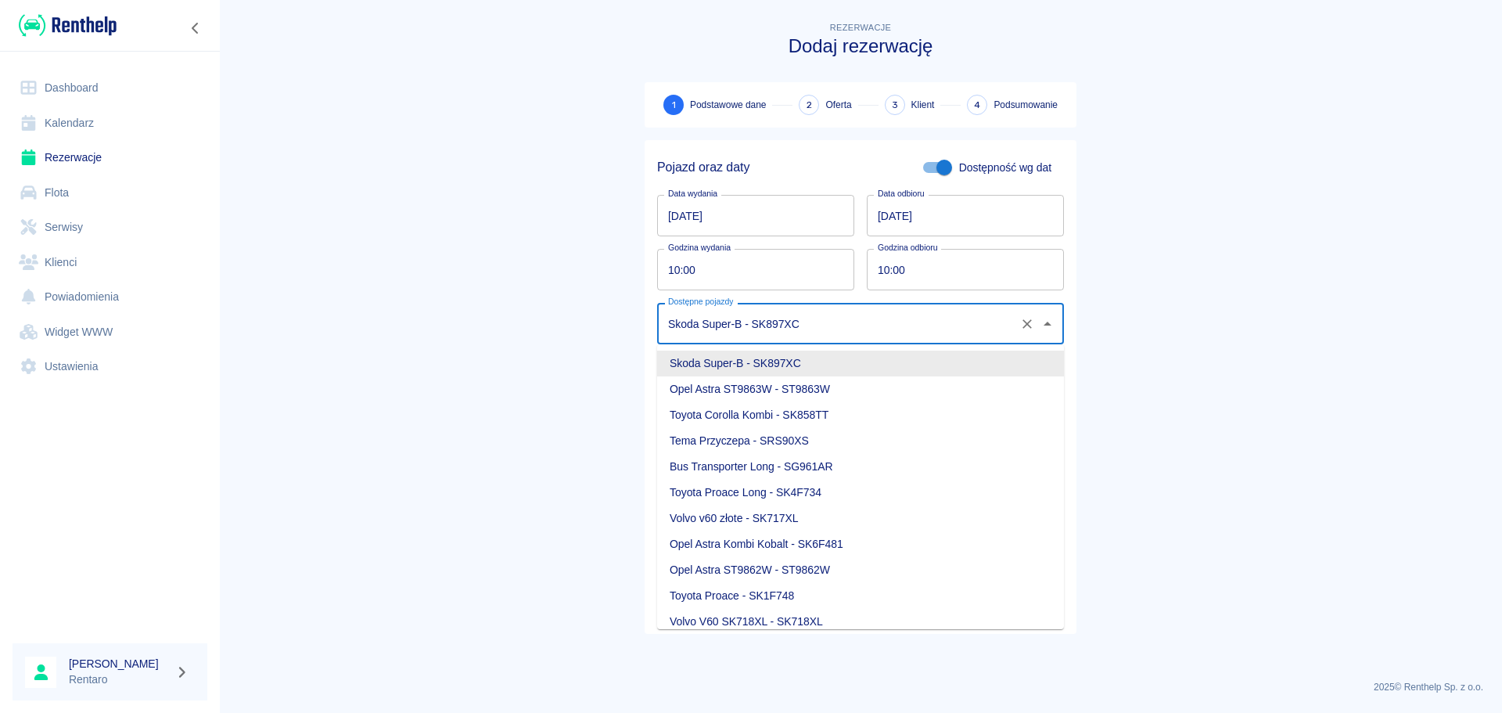
click at [831, 336] on input "Skoda Super-B - SK897XC" at bounding box center [838, 323] width 349 height 27
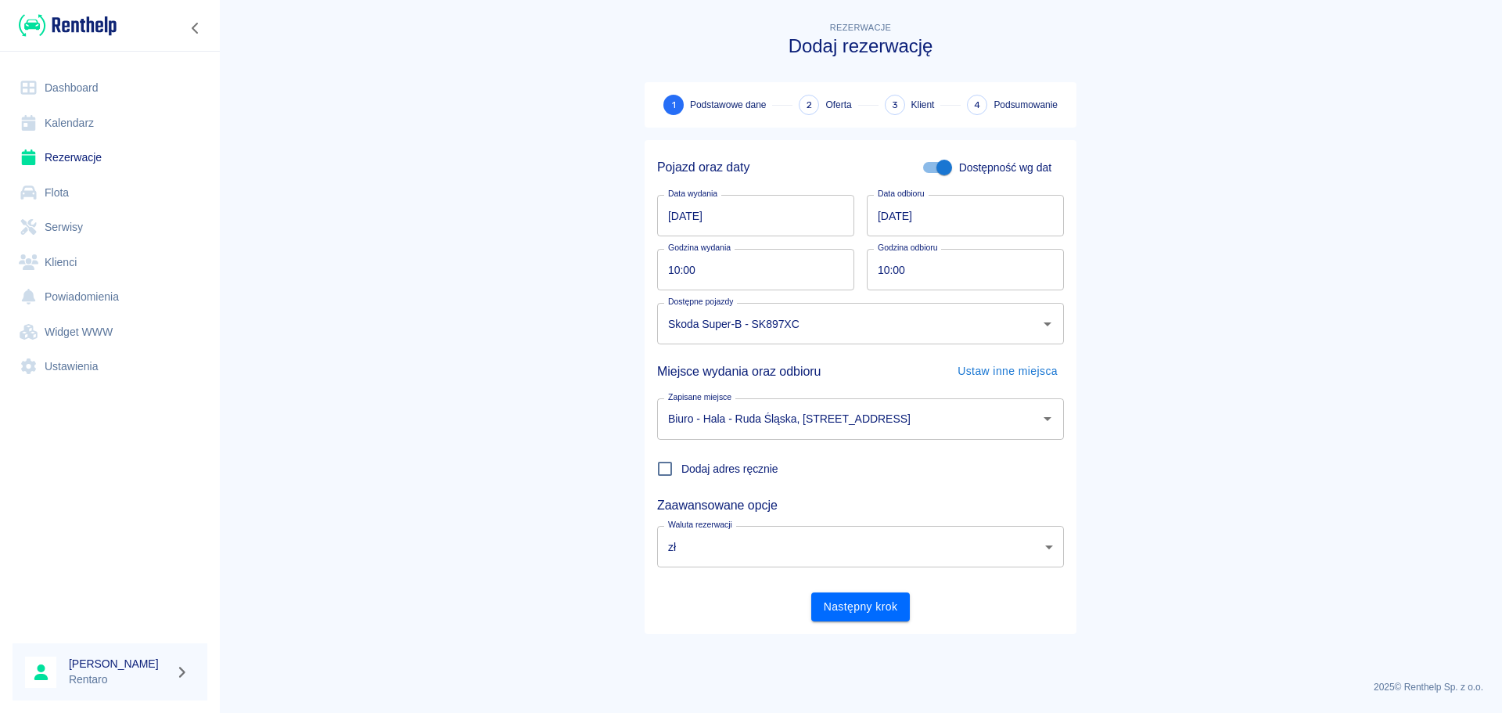
click at [1201, 352] on main "Rezerwacje Dodaj rezerwację 1 Podstawowe dane 2 Oferta 3 Klient 4 Podsumowanie …" at bounding box center [860, 343] width 1283 height 649
click at [877, 543] on button "Następny krok" at bounding box center [860, 606] width 99 height 29
